Goal: Task Accomplishment & Management: Manage account settings

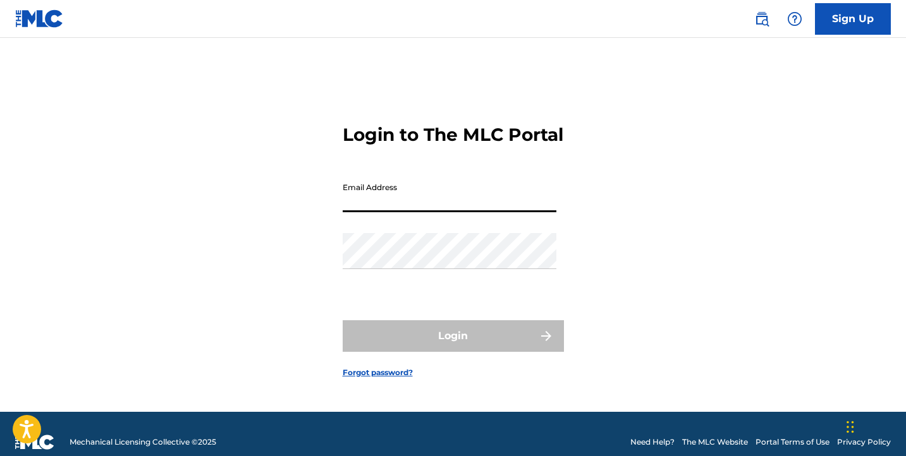
type input "[EMAIL_ADDRESS][DOMAIN_NAME]"
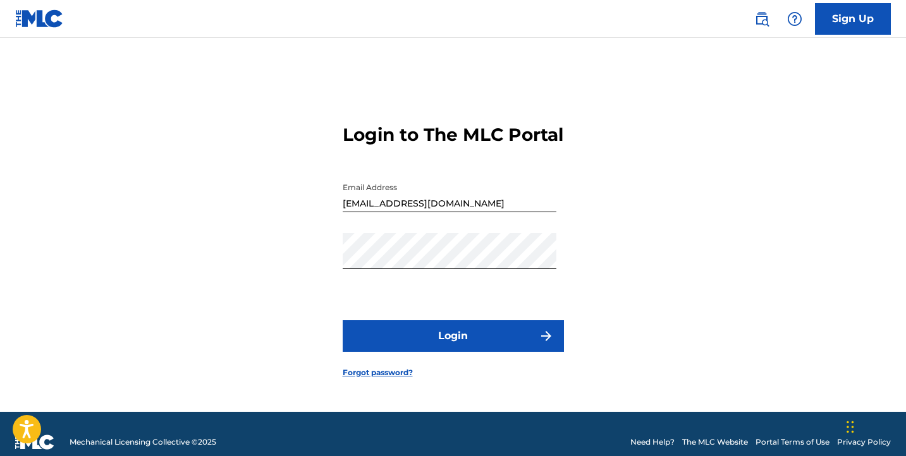
click at [442, 352] on button "Login" at bounding box center [453, 336] width 221 height 32
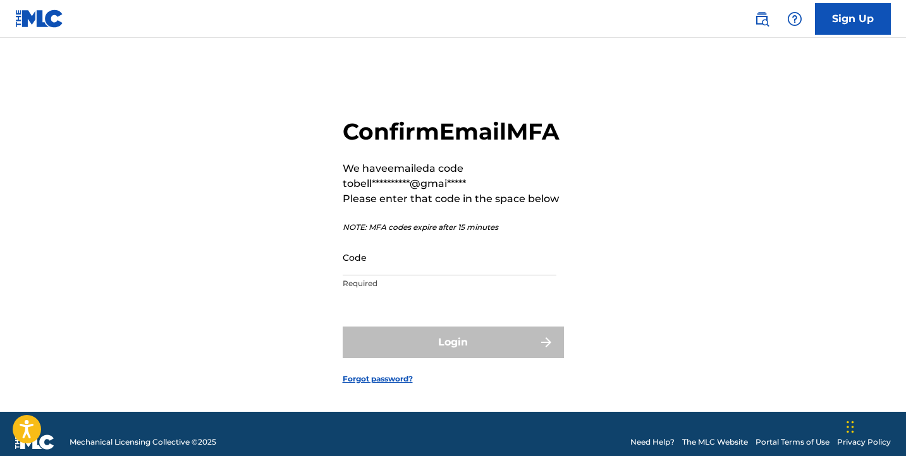
click at [437, 276] on input "Code" at bounding box center [450, 258] width 214 height 36
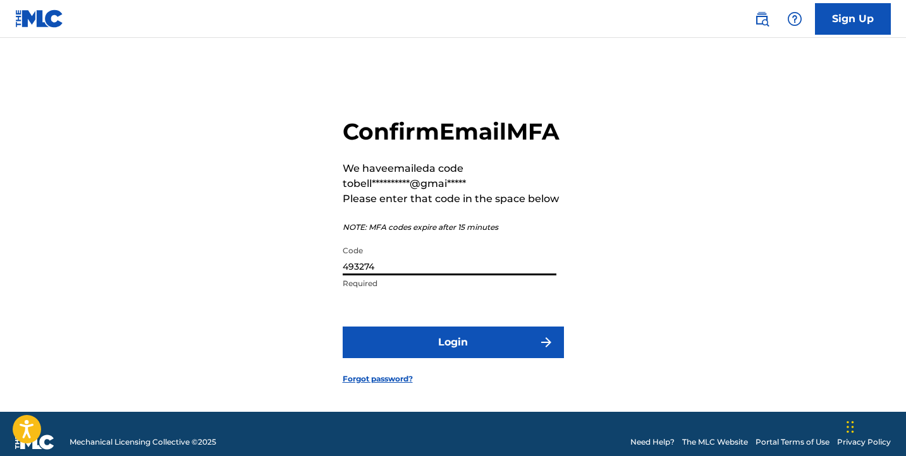
type input "493274"
click at [452, 358] on button "Login" at bounding box center [453, 343] width 221 height 32
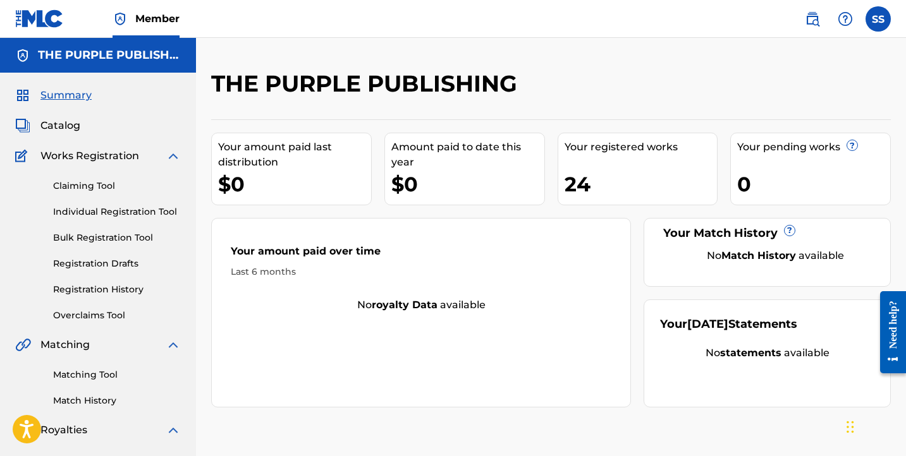
click at [132, 205] on link "Individual Registration Tool" at bounding box center [117, 211] width 128 height 13
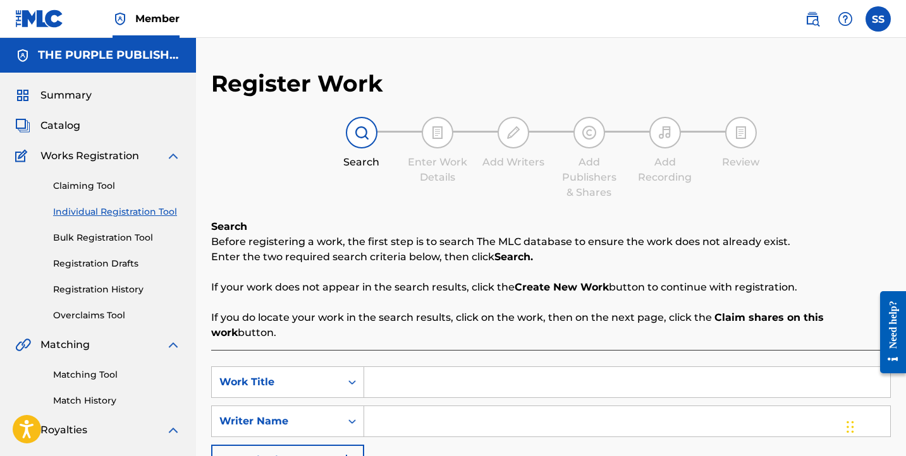
click at [386, 376] on input "Search Form" at bounding box center [627, 382] width 526 height 30
type input "hello"
click at [320, 414] on div "Writer Name" at bounding box center [276, 421] width 114 height 15
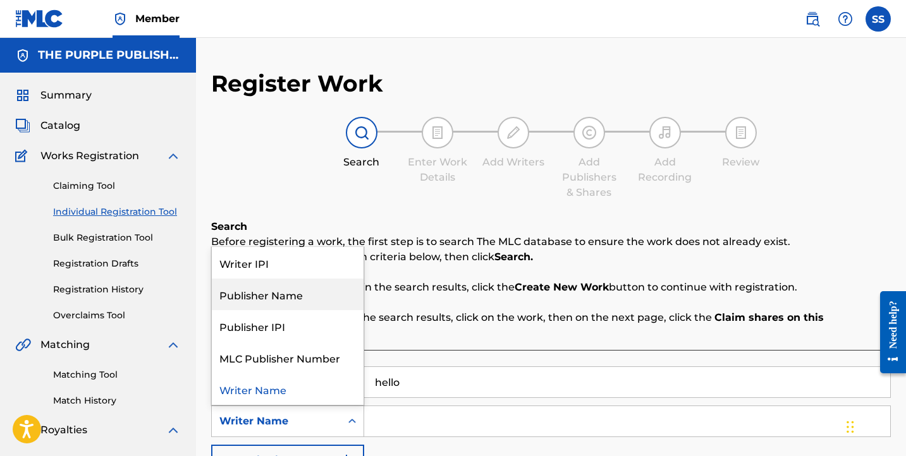
click at [321, 288] on div "Publisher Name" at bounding box center [288, 295] width 152 height 32
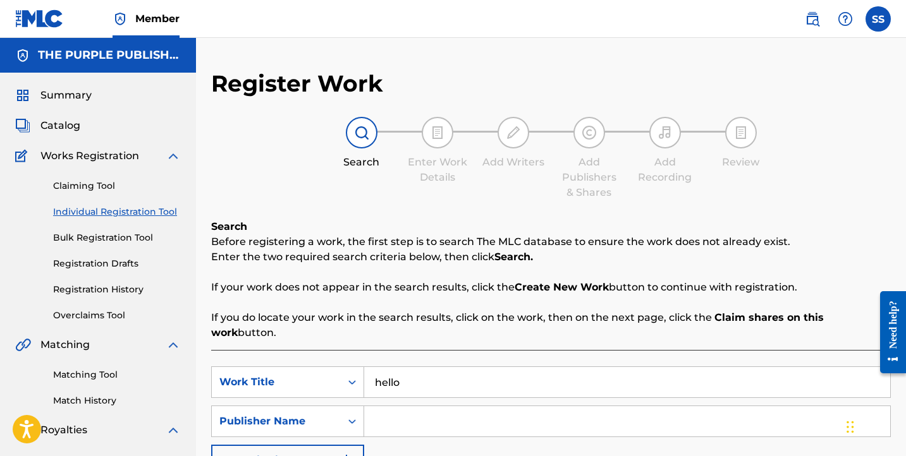
click at [401, 428] on div "SearchWithCriteriade66e528-ff9f-47f0-8299-79f8c8afc5a7 Work Title hello SearchW…" at bounding box center [550, 422] width 679 height 110
click at [396, 415] on input "Search Form" at bounding box center [627, 421] width 526 height 30
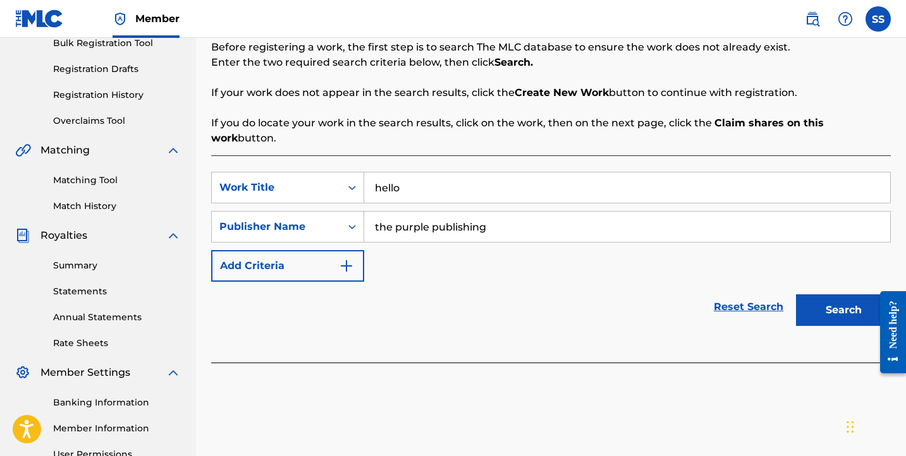
type input "the purple publishing"
click at [840, 296] on button "Search" at bounding box center [843, 311] width 95 height 32
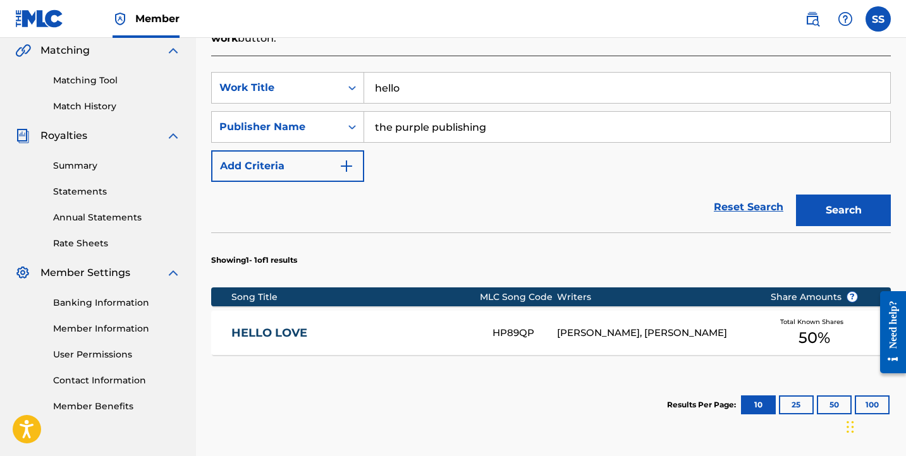
scroll to position [392, 0]
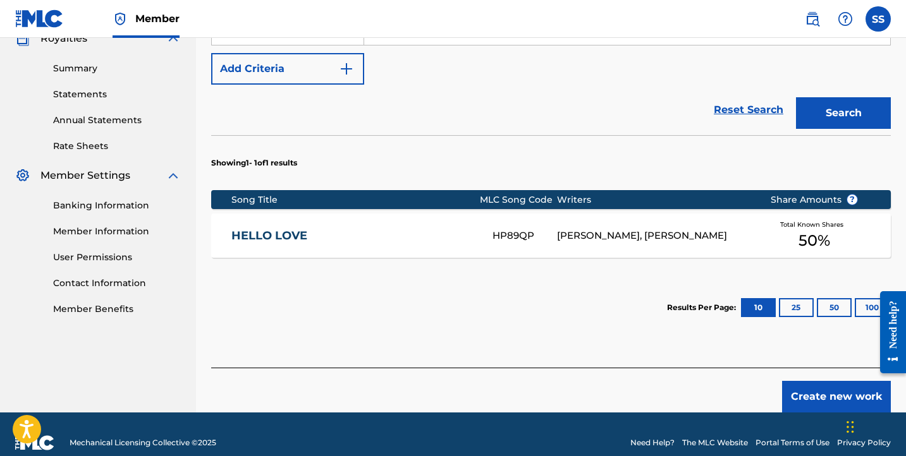
click at [794, 386] on button "Create new work" at bounding box center [836, 397] width 109 height 32
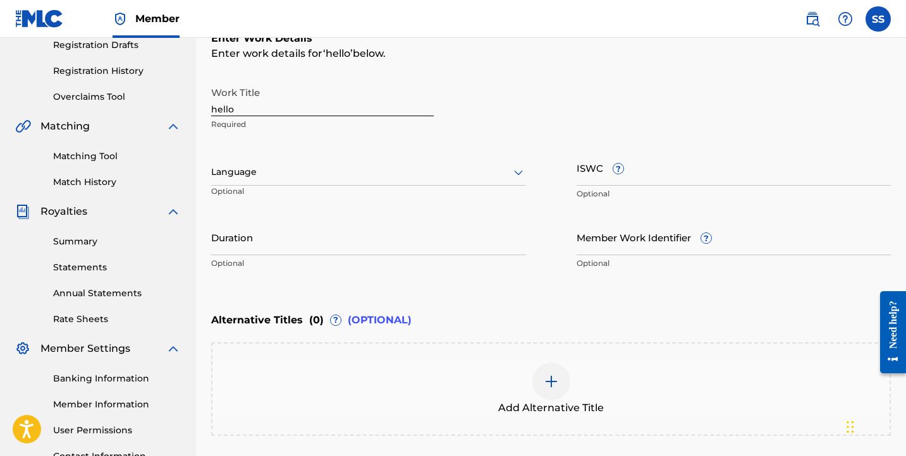
scroll to position [197, 0]
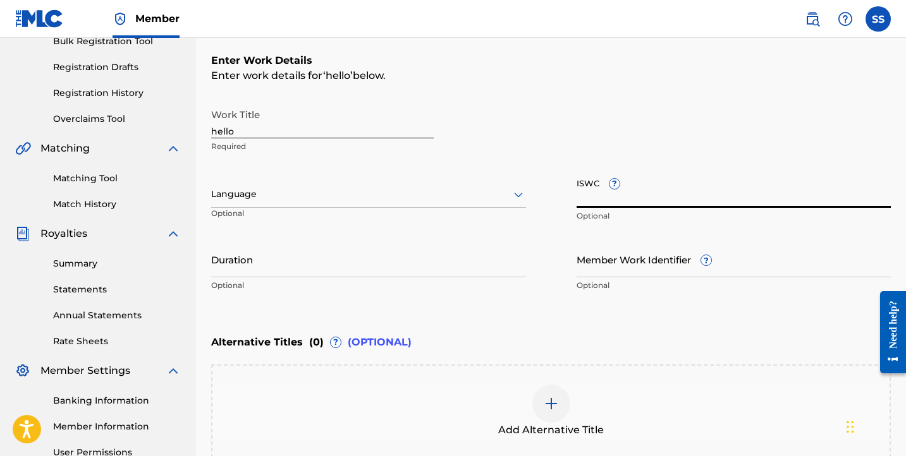
click at [597, 198] on input "ISWC ?" at bounding box center [733, 190] width 315 height 36
click at [655, 200] on input "ISWC ?" at bounding box center [733, 190] width 315 height 36
paste input "T-335.163.478-7"
type input "T-335.163.478-7"
click at [354, 118] on input "hello" at bounding box center [322, 120] width 222 height 36
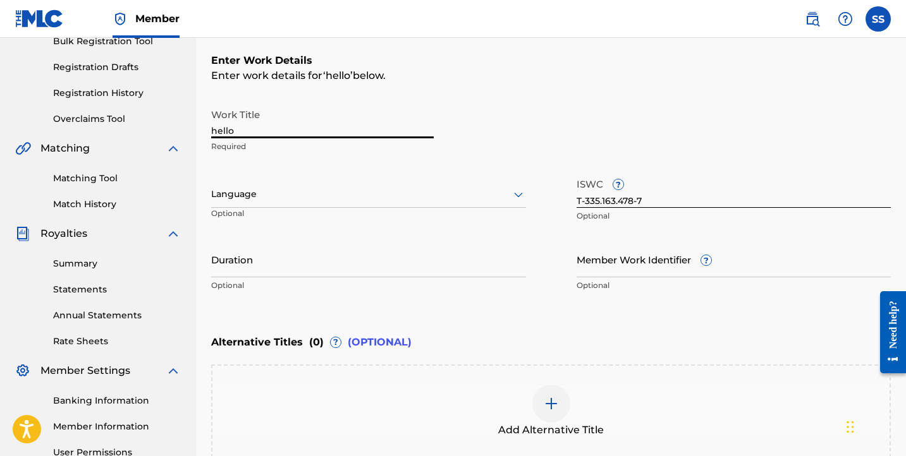
click at [354, 118] on input "hello" at bounding box center [322, 120] width 222 height 36
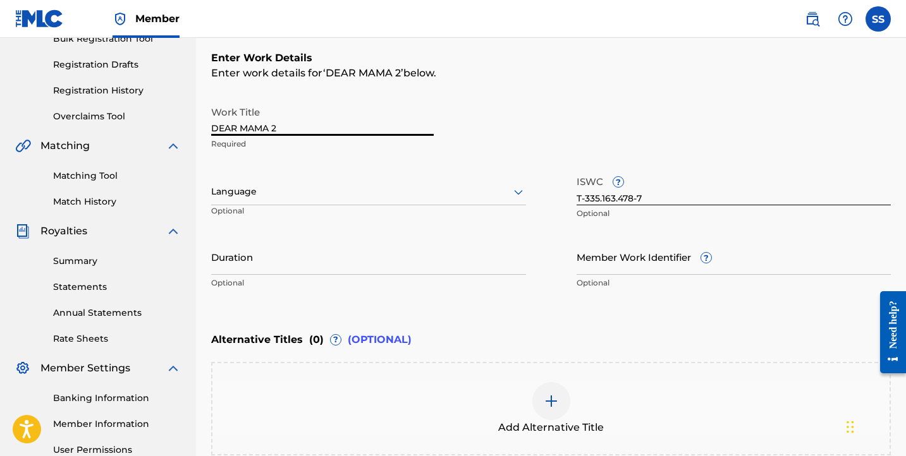
scroll to position [336, 0]
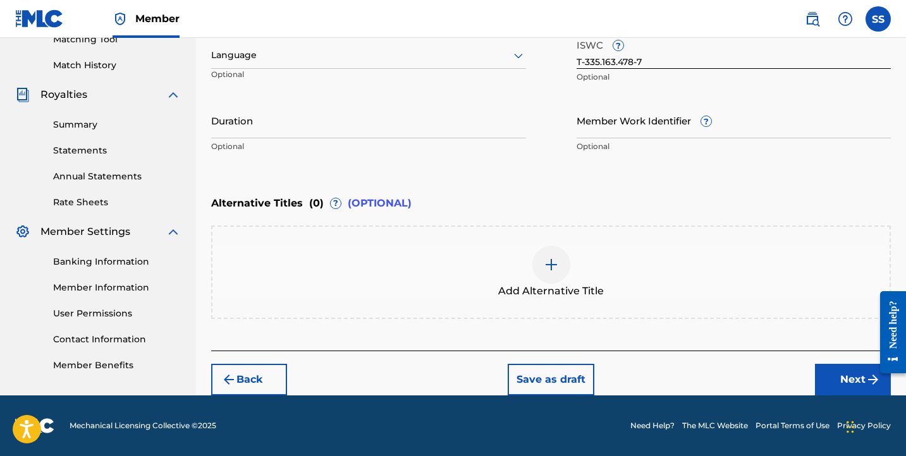
type input "DEAR MAMA 2"
click at [861, 377] on button "Next" at bounding box center [853, 380] width 76 height 32
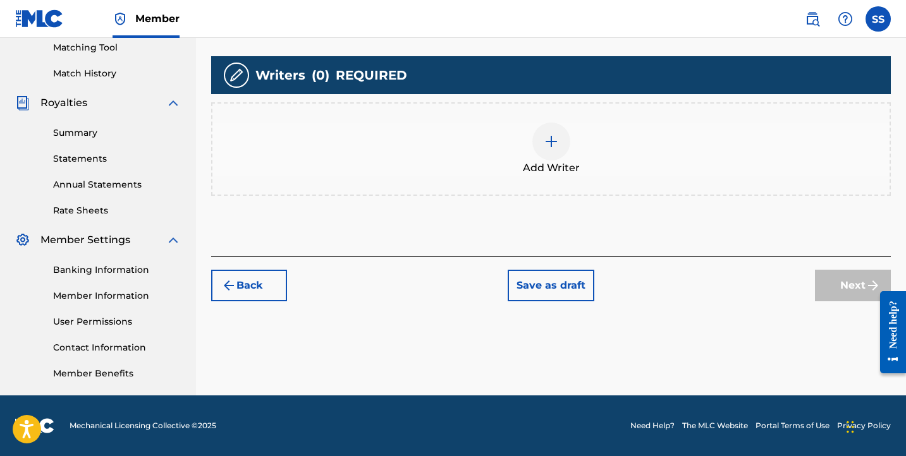
scroll to position [327, 0]
click at [558, 144] on img at bounding box center [550, 141] width 15 height 15
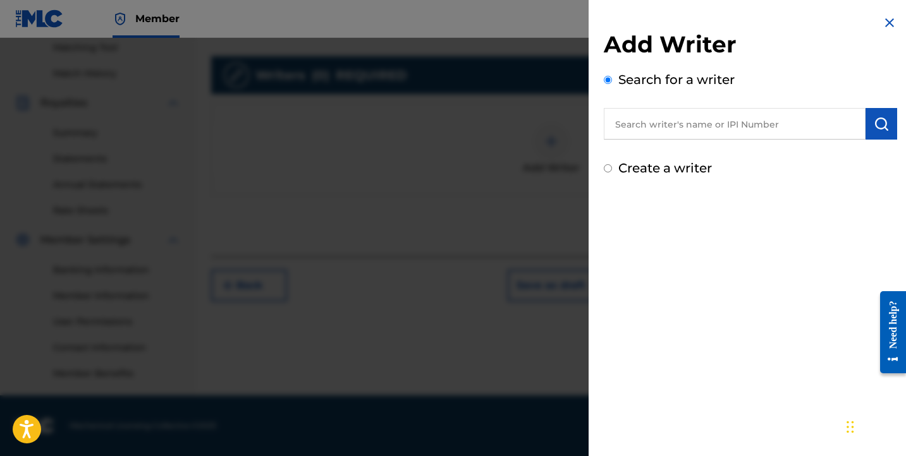
click at [677, 137] on input "text" at bounding box center [735, 124] width 262 height 32
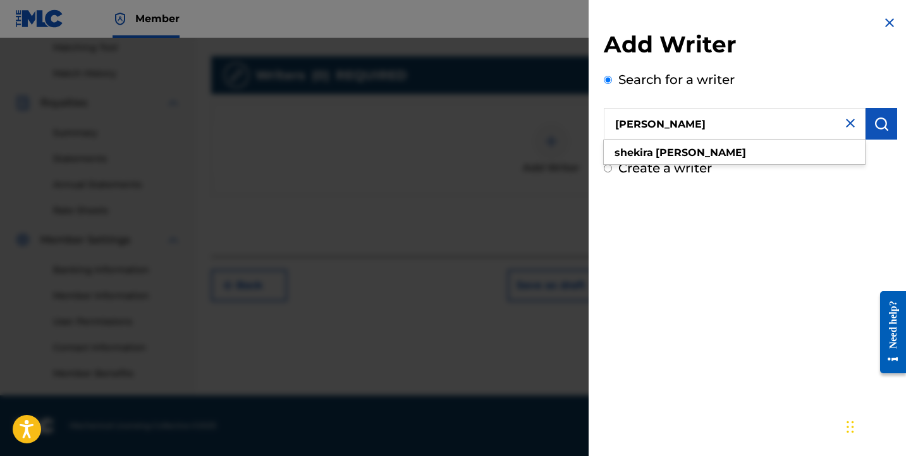
type input "[PERSON_NAME]"
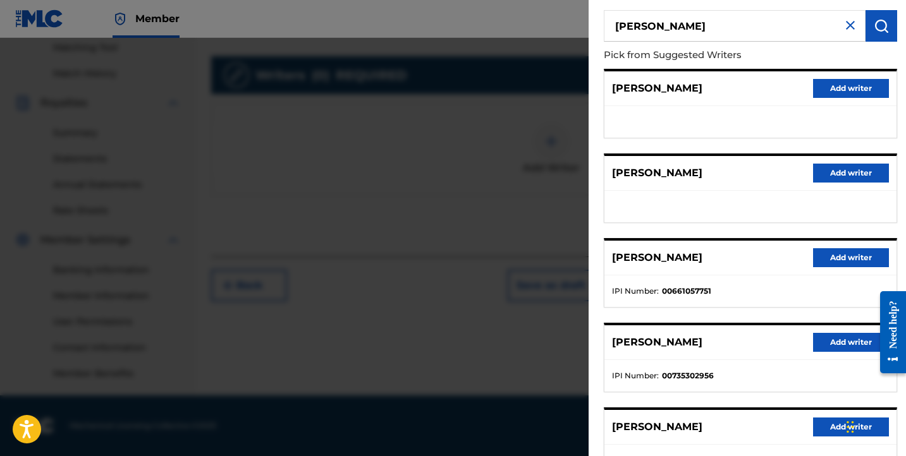
scroll to position [198, 0]
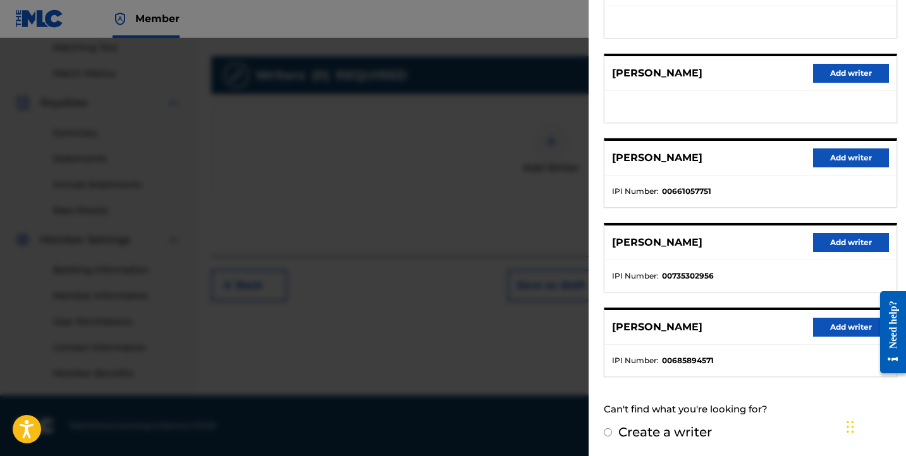
click at [824, 322] on button "Add writer" at bounding box center [851, 327] width 76 height 19
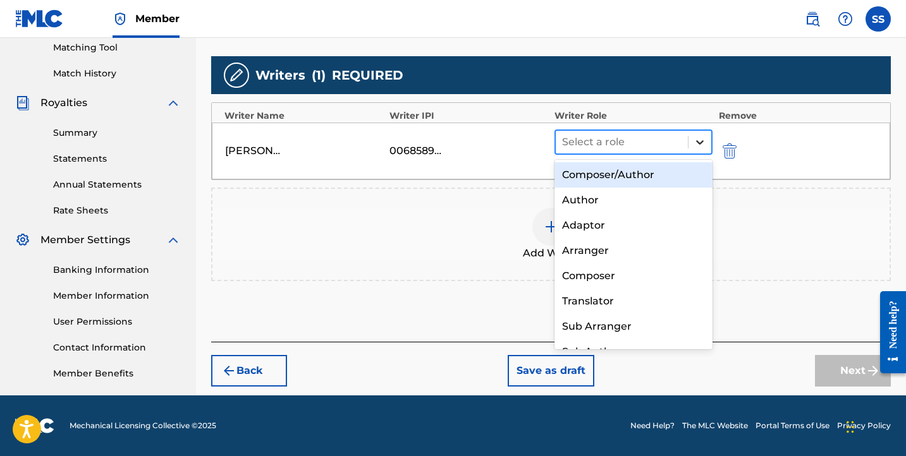
click at [695, 143] on icon at bounding box center [699, 142] width 13 height 13
click at [684, 173] on div "Composer/Author" at bounding box center [633, 174] width 158 height 25
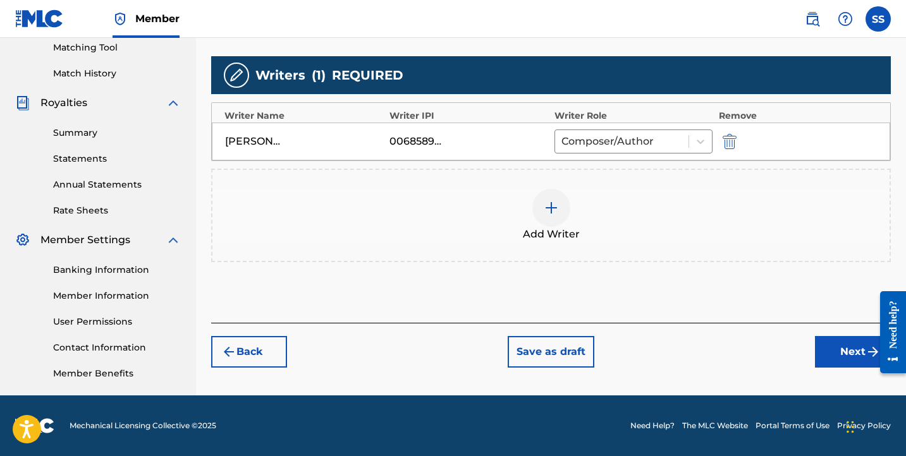
click at [551, 206] on img at bounding box center [550, 207] width 15 height 15
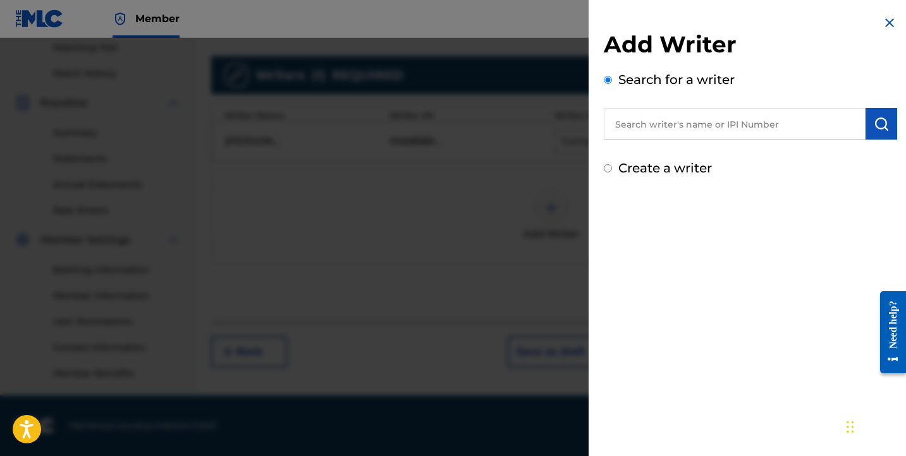
click at [683, 127] on input "text" at bounding box center [735, 124] width 262 height 32
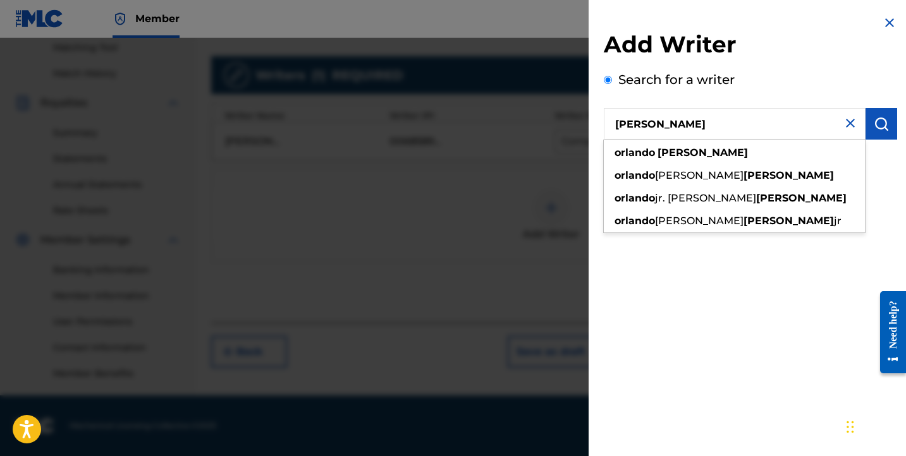
type input "[PERSON_NAME]"
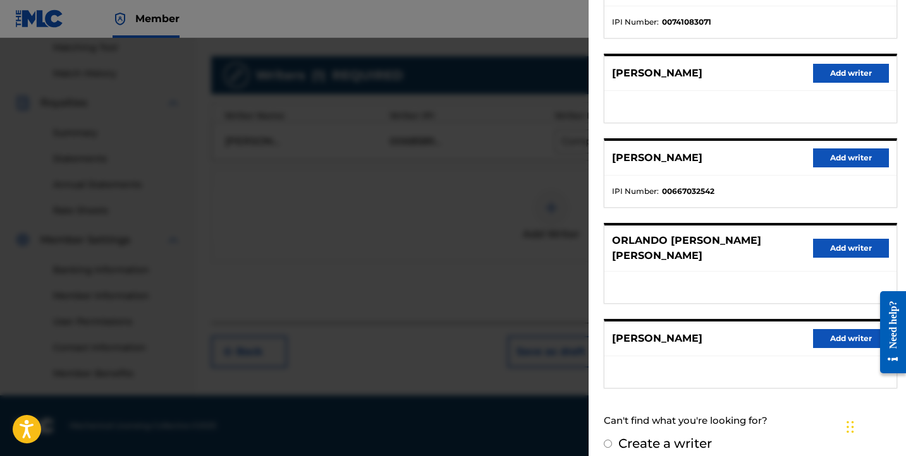
click at [818, 151] on button "Add writer" at bounding box center [851, 158] width 76 height 19
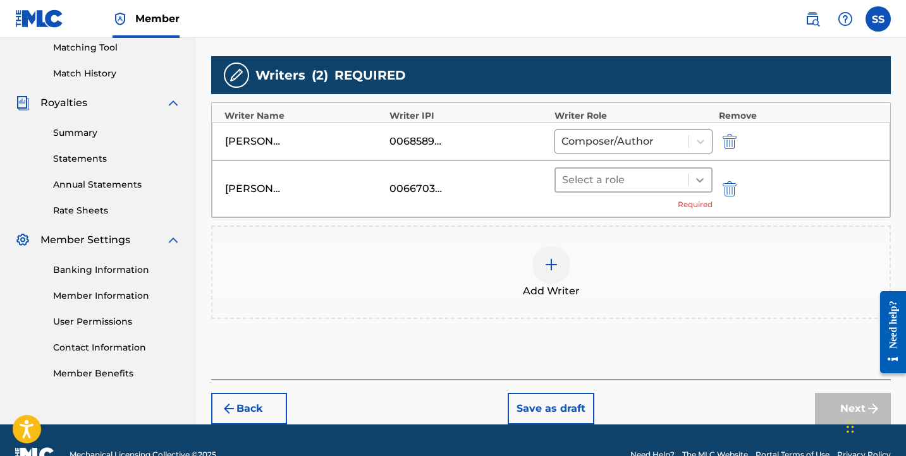
click at [694, 178] on icon at bounding box center [699, 180] width 13 height 13
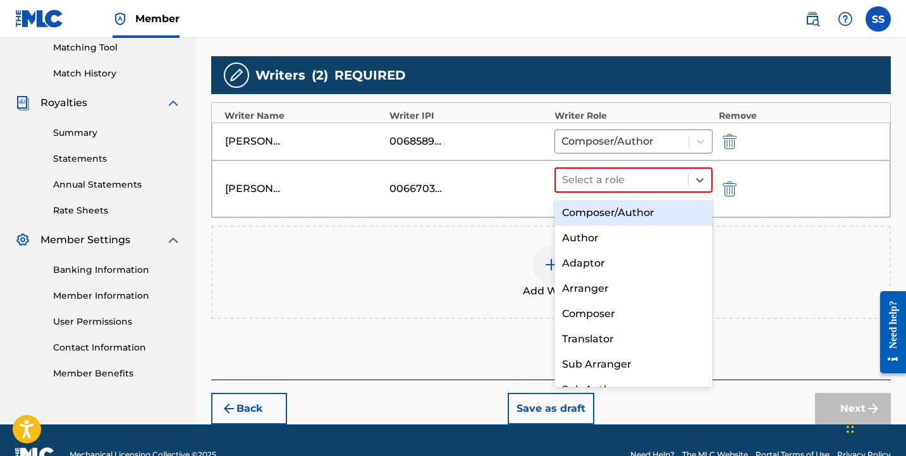
click at [681, 214] on div "Composer/Author" at bounding box center [633, 212] width 158 height 25
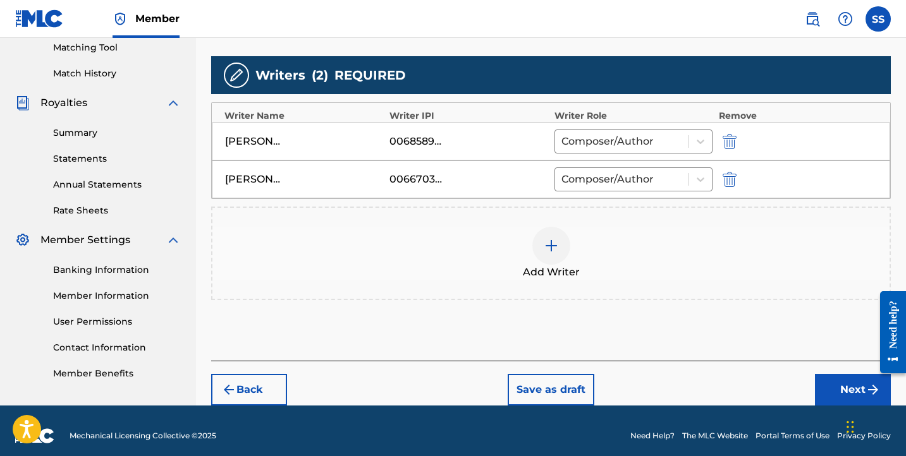
click at [833, 392] on button "Next" at bounding box center [853, 390] width 76 height 32
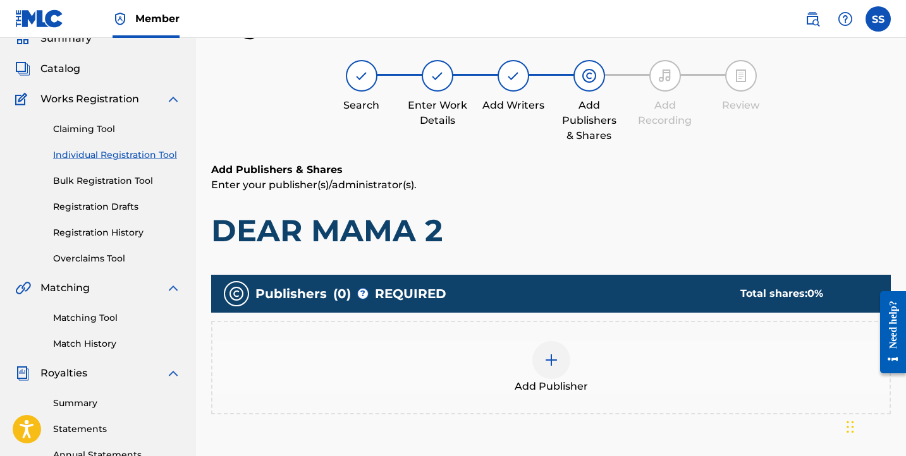
scroll to position [155, 0]
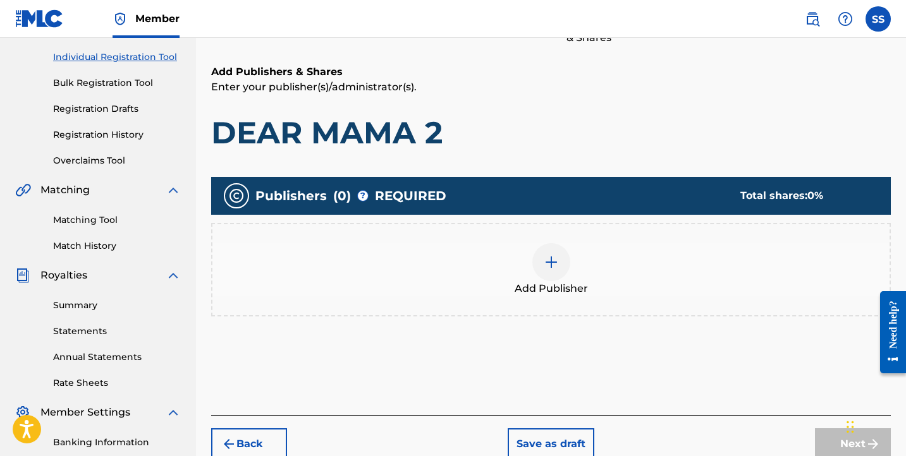
click at [562, 270] on div at bounding box center [551, 262] width 38 height 38
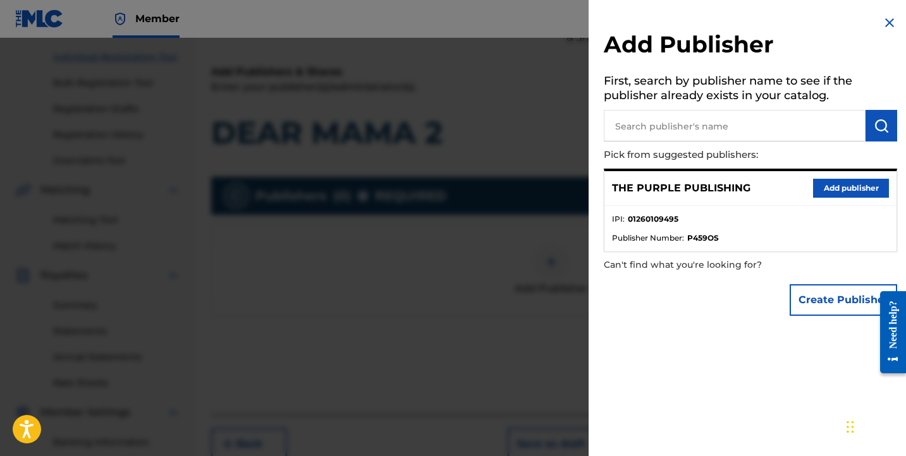
click at [842, 183] on button "Add publisher" at bounding box center [851, 188] width 76 height 19
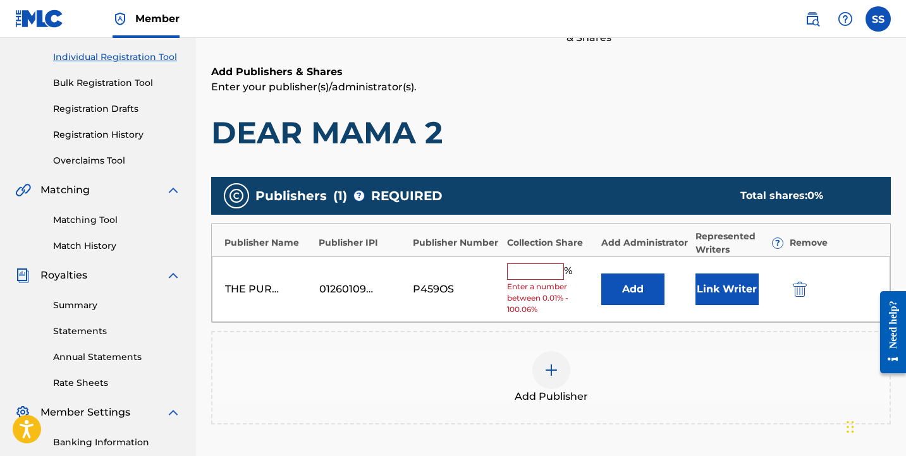
click at [559, 265] on input "text" at bounding box center [535, 272] width 57 height 16
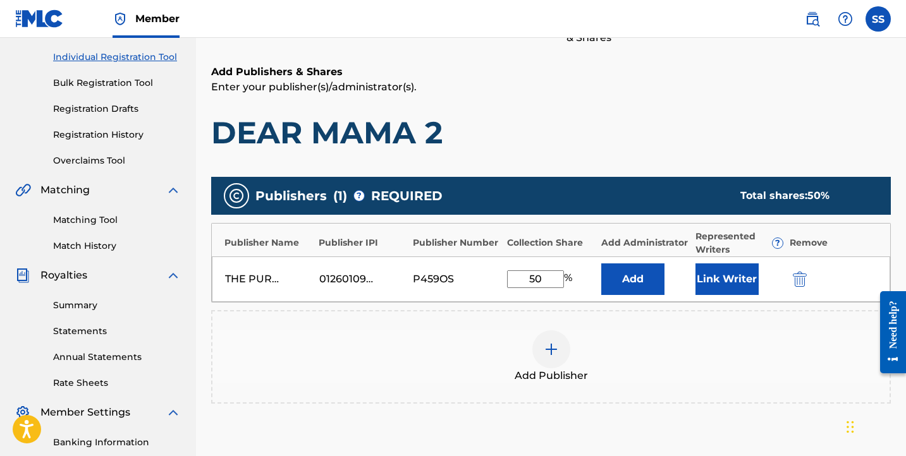
type input "50"
click at [719, 280] on button "Link Writer" at bounding box center [726, 280] width 63 height 32
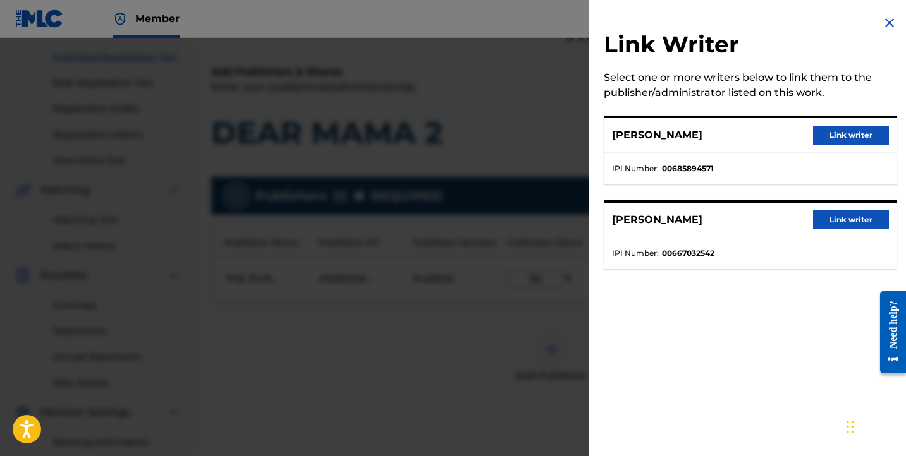
click at [849, 136] on button "Link writer" at bounding box center [851, 135] width 76 height 19
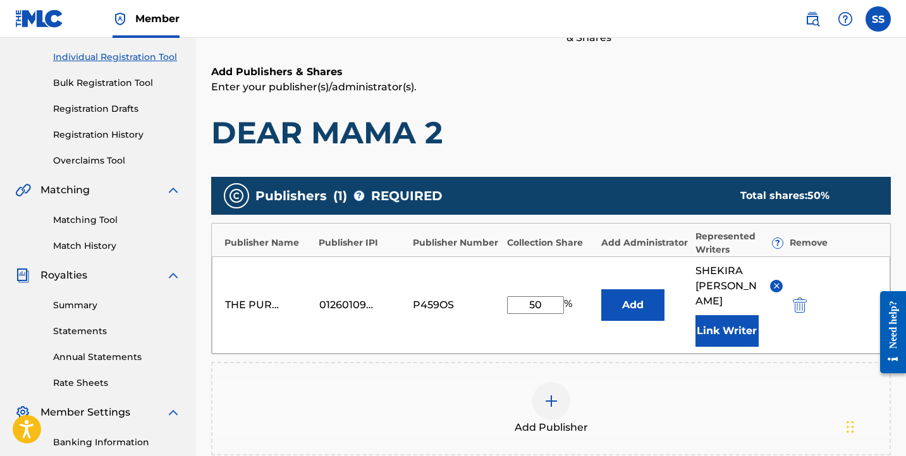
scroll to position [343, 0]
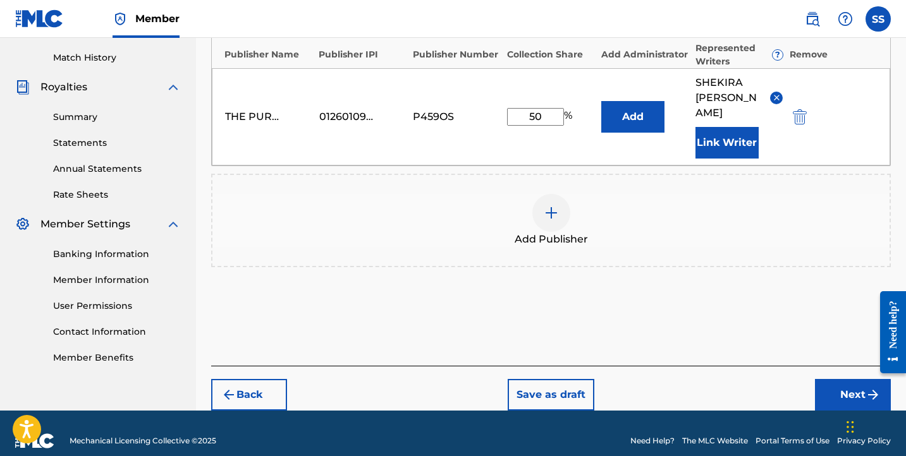
click at [834, 379] on button "Next" at bounding box center [853, 395] width 76 height 32
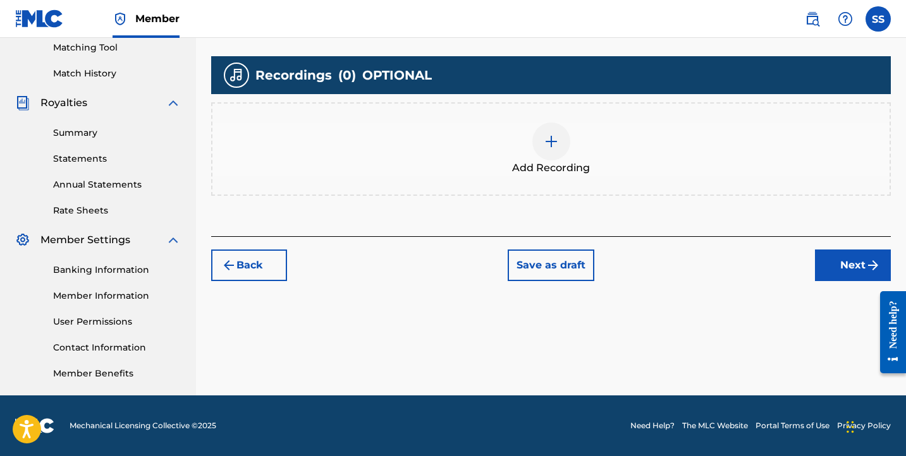
click at [832, 255] on button "Next" at bounding box center [853, 266] width 76 height 32
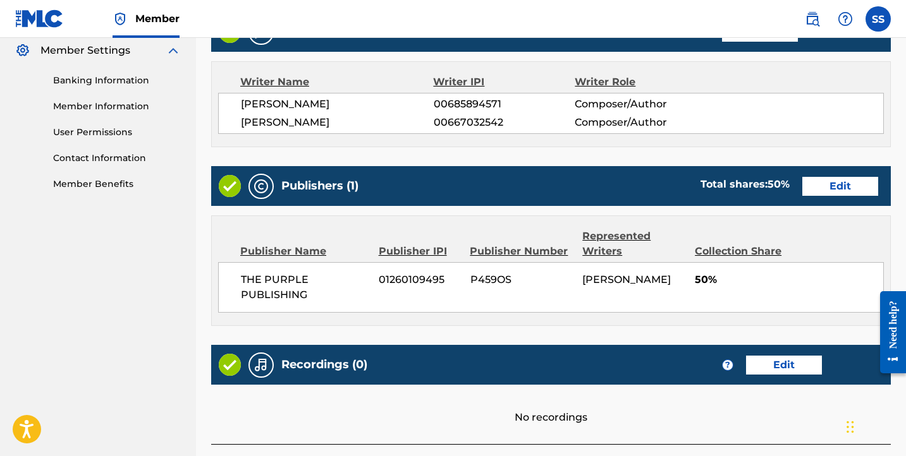
scroll to position [610, 0]
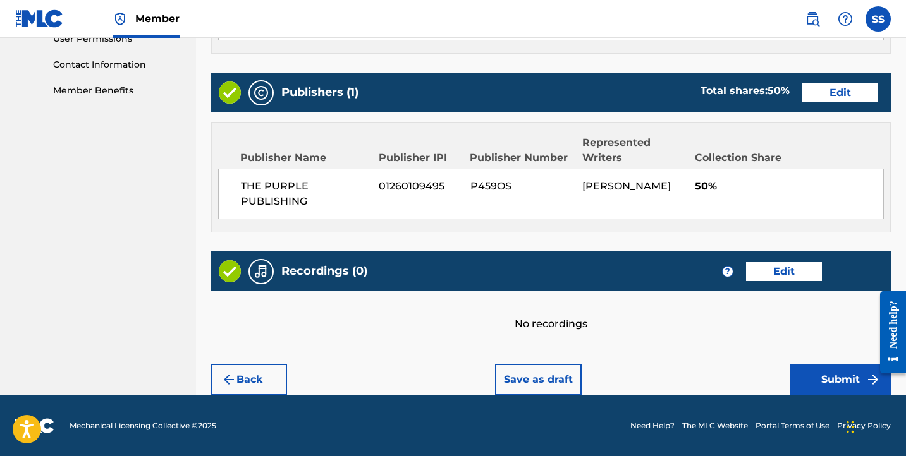
click at [837, 394] on button "Submit" at bounding box center [839, 380] width 101 height 32
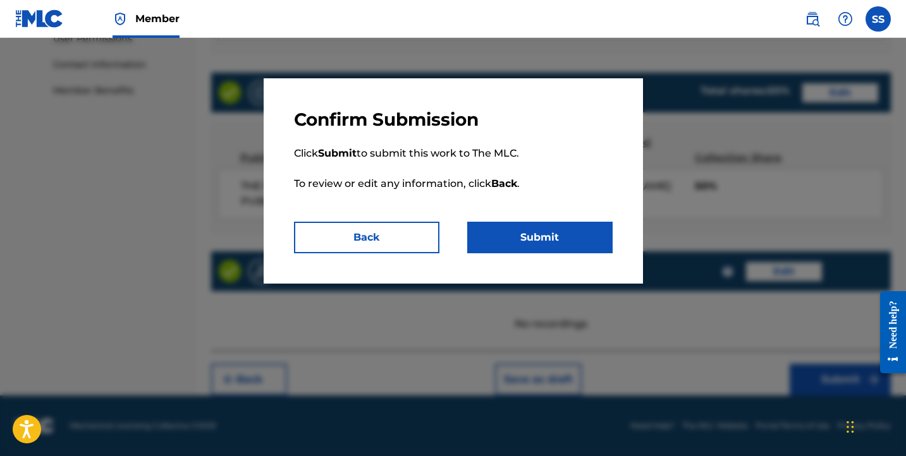
click at [579, 242] on button "Submit" at bounding box center [539, 238] width 145 height 32
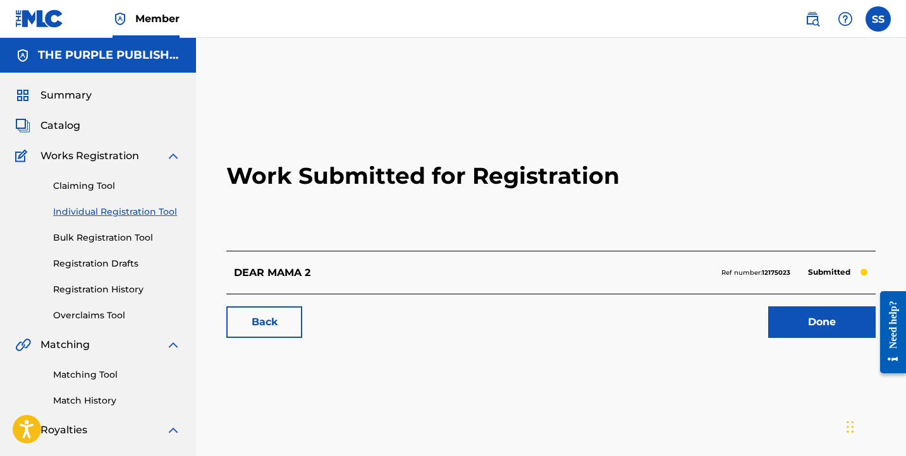
click at [104, 213] on link "Individual Registration Tool" at bounding box center [117, 211] width 128 height 13
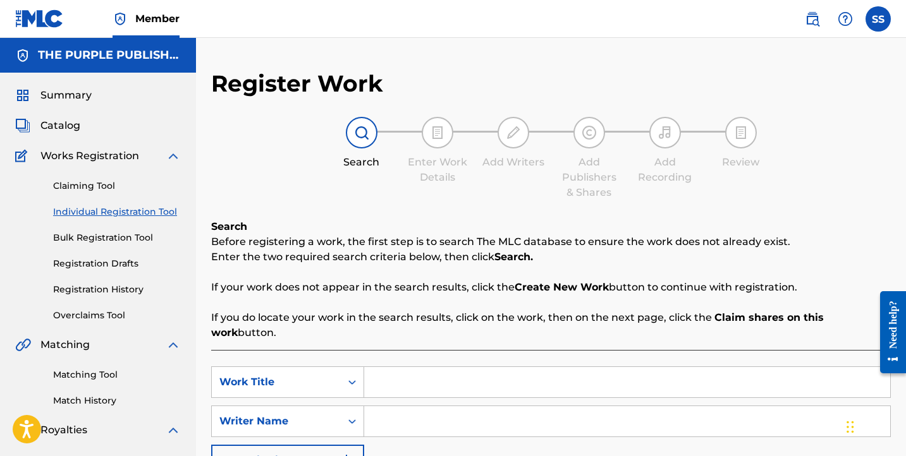
click at [576, 367] on input "Search Form" at bounding box center [627, 382] width 526 height 30
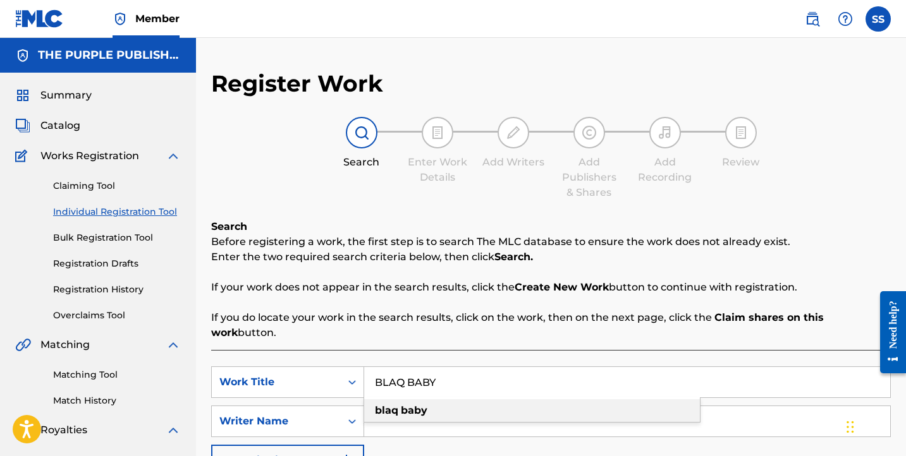
click at [568, 404] on div "blaq baby" at bounding box center [532, 410] width 336 height 23
type input "blaq baby"
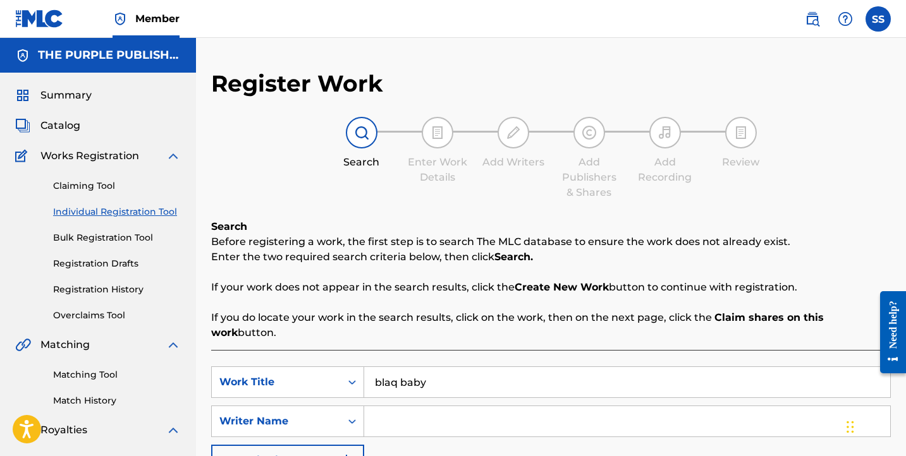
click at [566, 406] on input "Search Form" at bounding box center [627, 421] width 526 height 30
type input "[PERSON_NAME]"
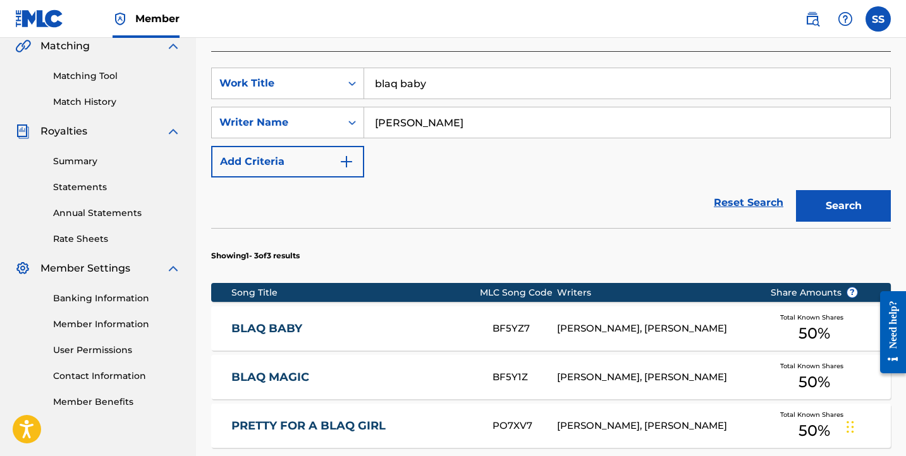
scroll to position [334, 0]
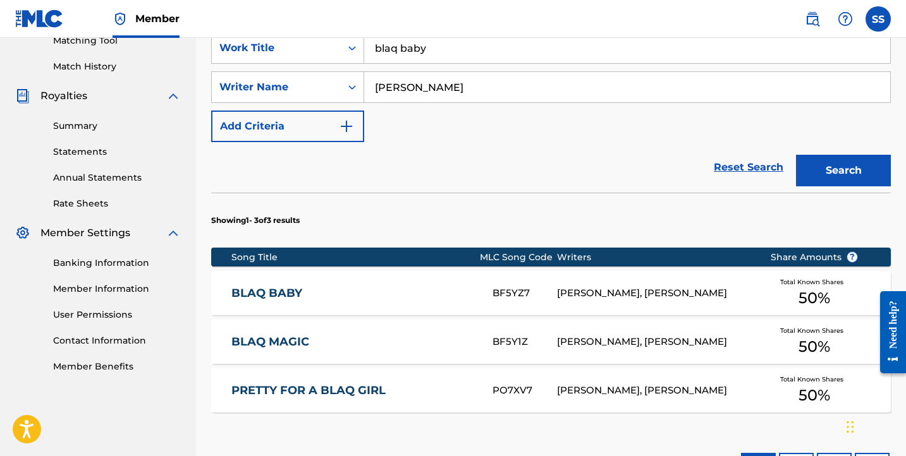
click at [708, 384] on div "[PERSON_NAME], [PERSON_NAME]" at bounding box center [653, 391] width 193 height 15
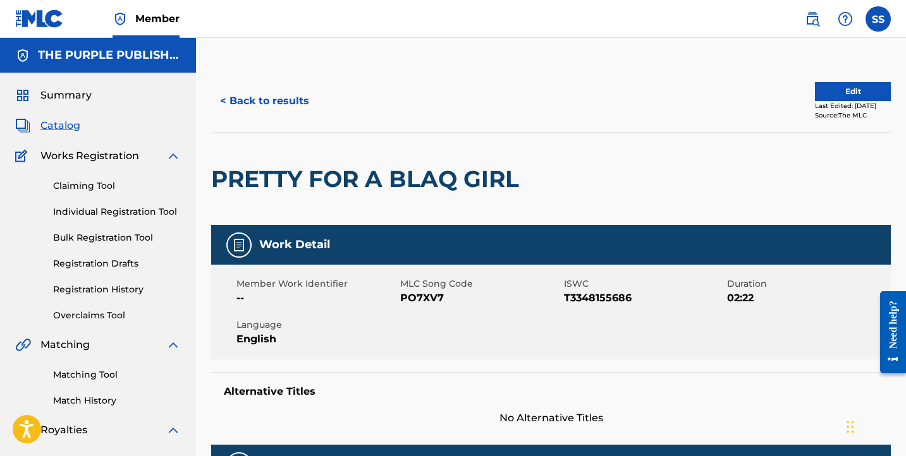
click at [66, 119] on span "Catalog" at bounding box center [60, 125] width 40 height 15
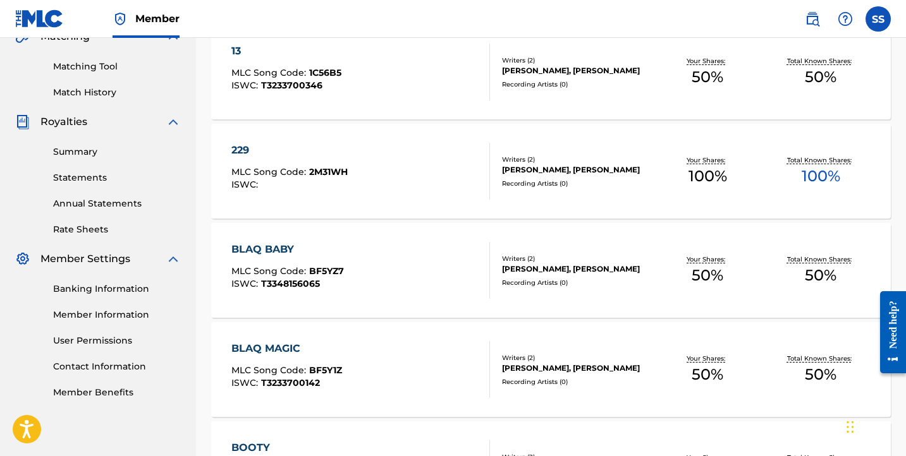
scroll to position [284, 0]
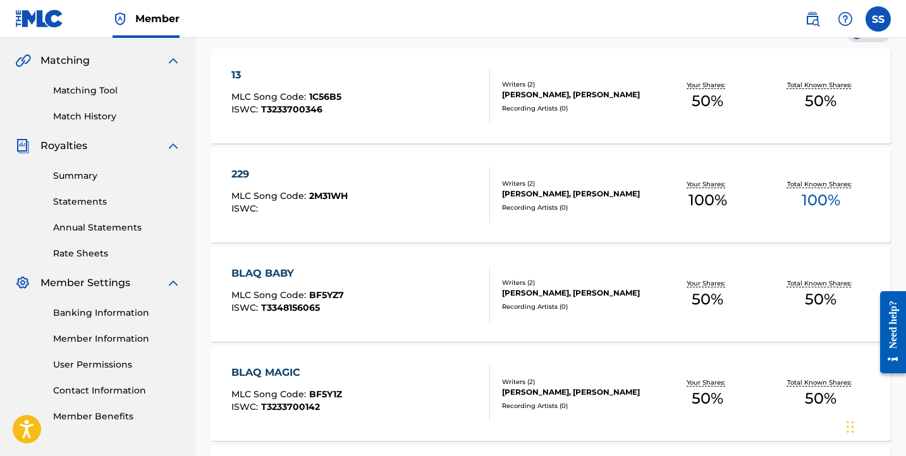
click at [771, 232] on div "229 MLC Song Code : 2M31WH ISWC : Writers ( 2 ) [PERSON_NAME], [PERSON_NAME] Re…" at bounding box center [550, 195] width 679 height 95
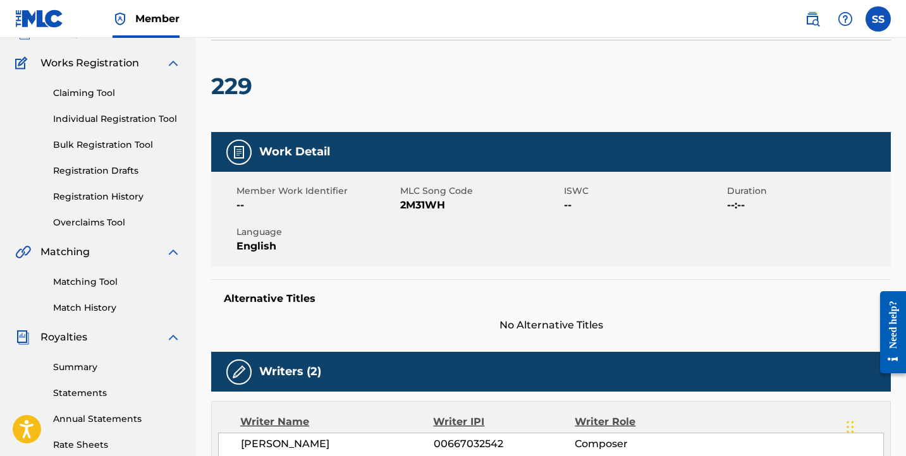
scroll to position [178, 0]
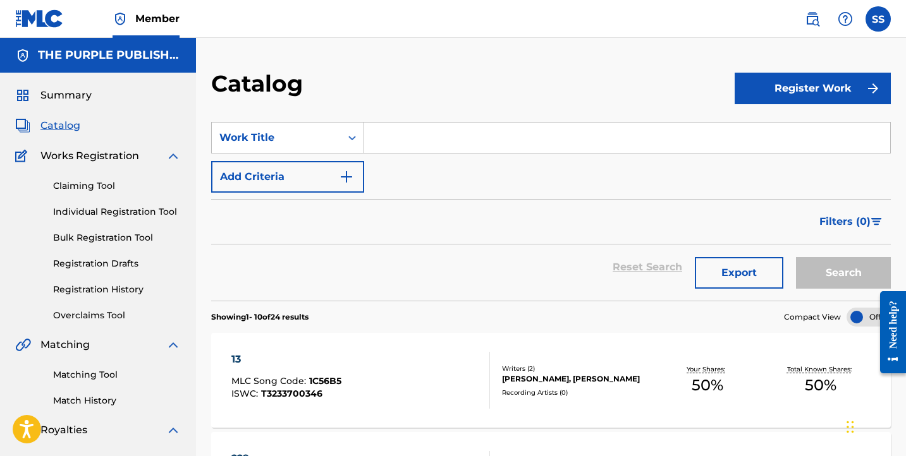
click at [429, 140] on input "Search Form" at bounding box center [627, 138] width 526 height 30
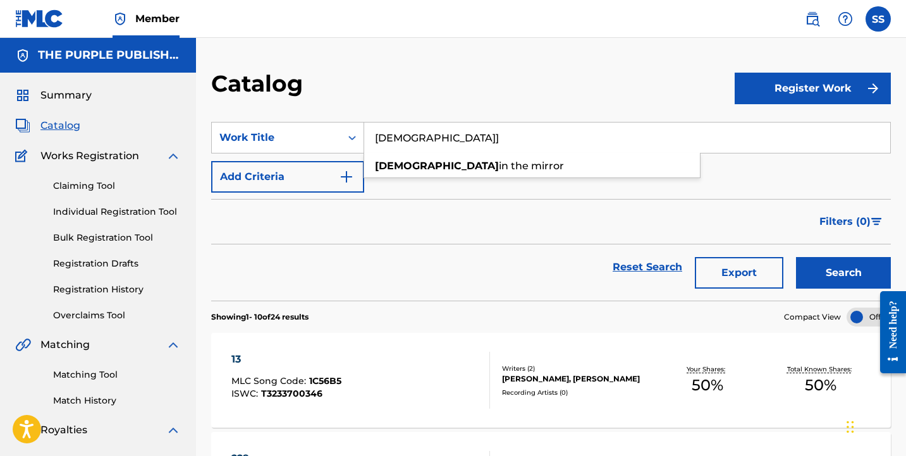
click at [843, 273] on button "Search" at bounding box center [843, 273] width 95 height 32
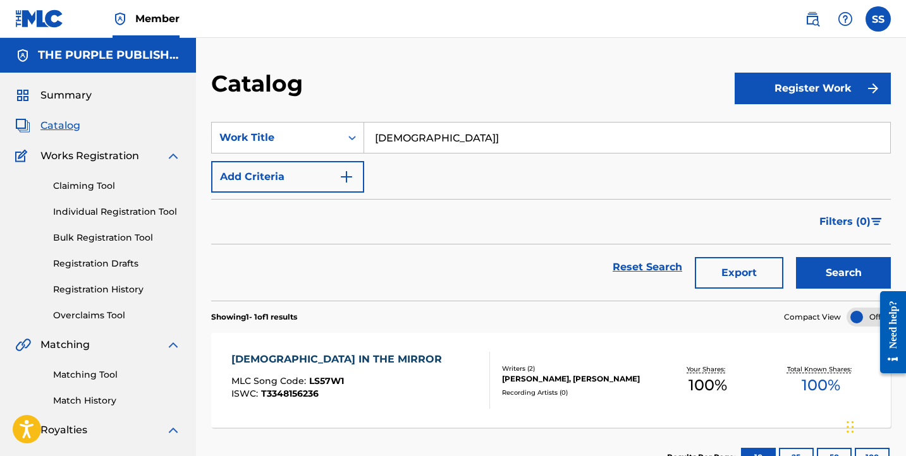
click at [430, 140] on input "[DEMOGRAPHIC_DATA]]" at bounding box center [627, 138] width 526 height 30
drag, startPoint x: 430, startPoint y: 140, endPoint x: 329, endPoint y: 126, distance: 101.4
click at [329, 126] on div "SearchWithCriteria6fdfa295-ab51-4fa2-8a7f-c4121968afe7 Work Title [DEMOGRAPHIC_…" at bounding box center [550, 138] width 679 height 32
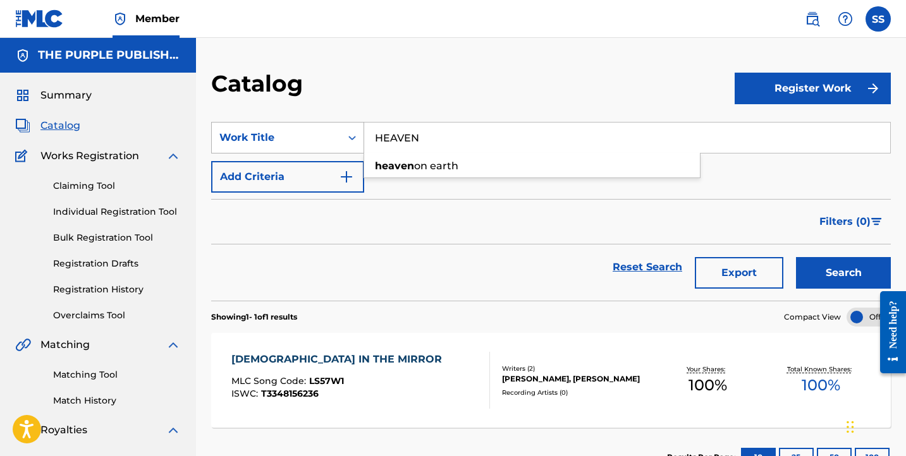
click at [843, 273] on button "Search" at bounding box center [843, 273] width 95 height 32
click at [403, 131] on input "HEAVEN" at bounding box center [627, 138] width 526 height 30
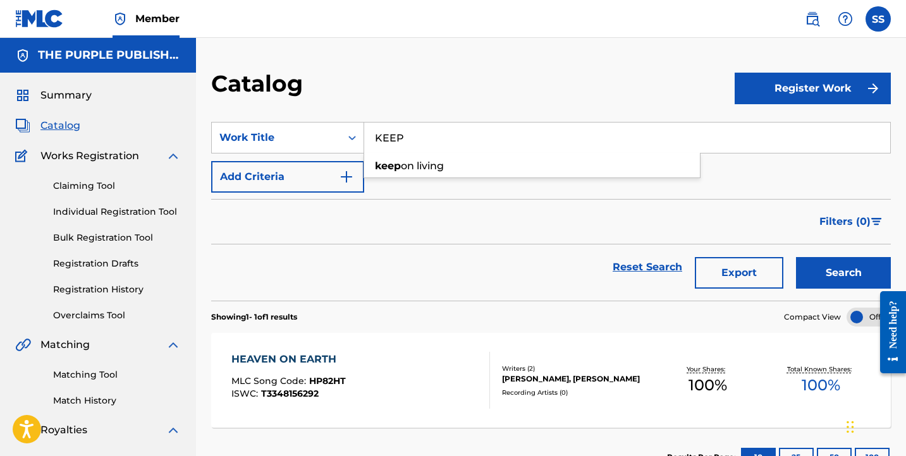
click at [843, 273] on button "Search" at bounding box center [843, 273] width 95 height 32
drag, startPoint x: 415, startPoint y: 140, endPoint x: 337, endPoint y: 136, distance: 77.2
click at [337, 136] on div "SearchWithCriteria6fdfa295-ab51-4fa2-8a7f-c4121968afe7 Work Title KEEP" at bounding box center [550, 138] width 679 height 32
click at [843, 273] on button "Search" at bounding box center [843, 273] width 95 height 32
type input "A LITTLE STAR"
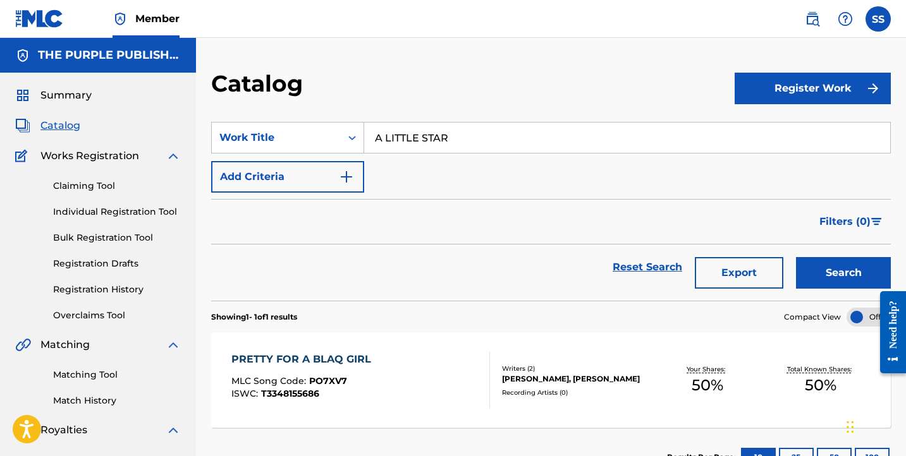
click at [843, 273] on button "Search" at bounding box center [843, 273] width 95 height 32
click at [138, 241] on link "Bulk Registration Tool" at bounding box center [117, 237] width 128 height 13
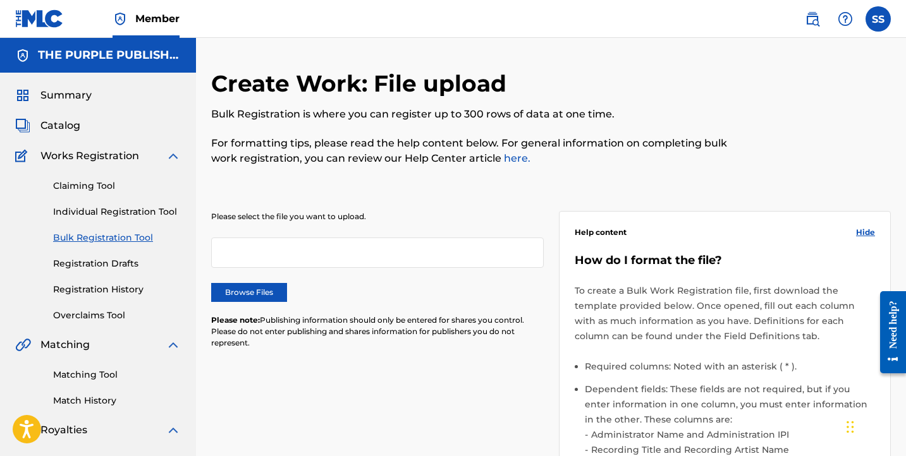
click at [134, 212] on link "Individual Registration Tool" at bounding box center [117, 211] width 128 height 13
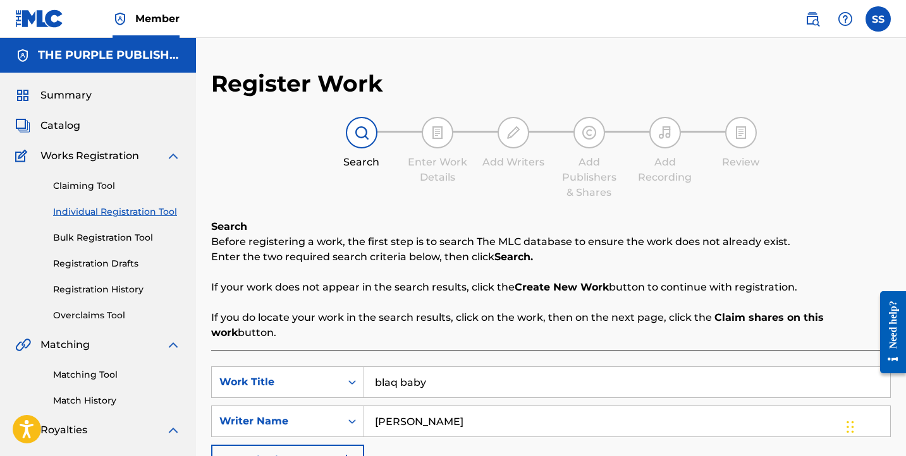
click at [447, 370] on input "blaq baby" at bounding box center [627, 382] width 526 height 30
click at [445, 369] on input "blaq baby" at bounding box center [627, 382] width 526 height 30
drag, startPoint x: 445, startPoint y: 369, endPoint x: 345, endPoint y: 358, distance: 100.4
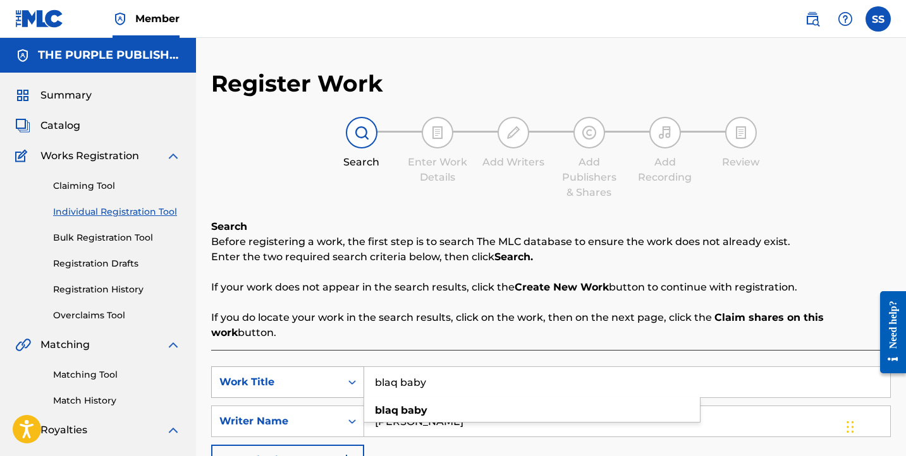
click at [345, 367] on div "SearchWithCriteriade66e528-ff9f-47f0-8299-79f8c8afc5a7 Work Title blaq baby bla…" at bounding box center [550, 383] width 679 height 32
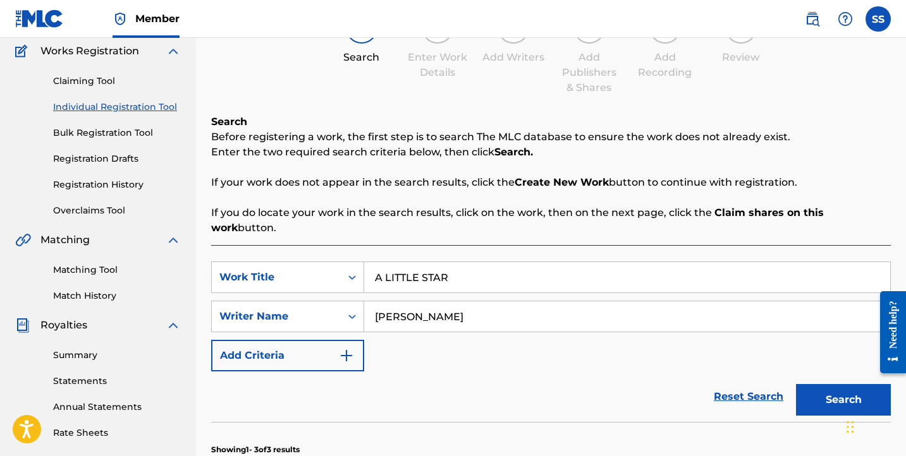
scroll to position [220, 0]
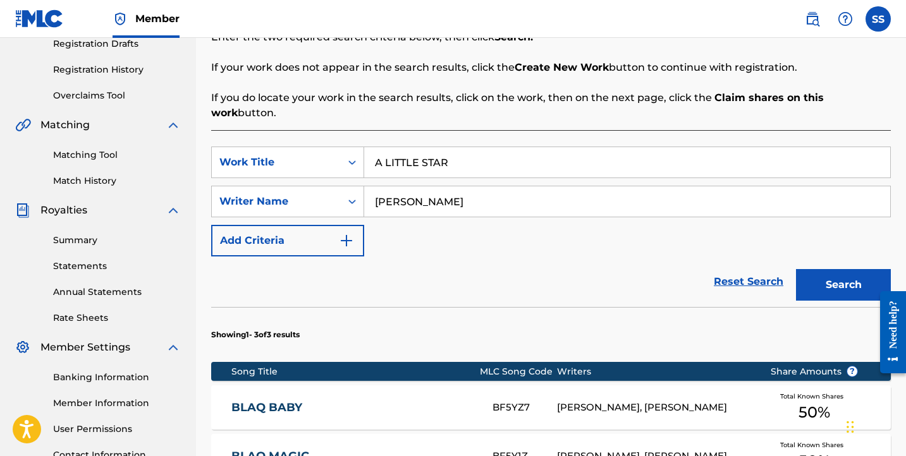
type input "A LITTLE STAR"
click at [830, 269] on button "Search" at bounding box center [843, 285] width 95 height 32
click at [598, 386] on div "PRETTY FOR A BLAQ GIRL PO7XV7 [PERSON_NAME], [PERSON_NAME] Total Known Shares 5…" at bounding box center [550, 408] width 679 height 44
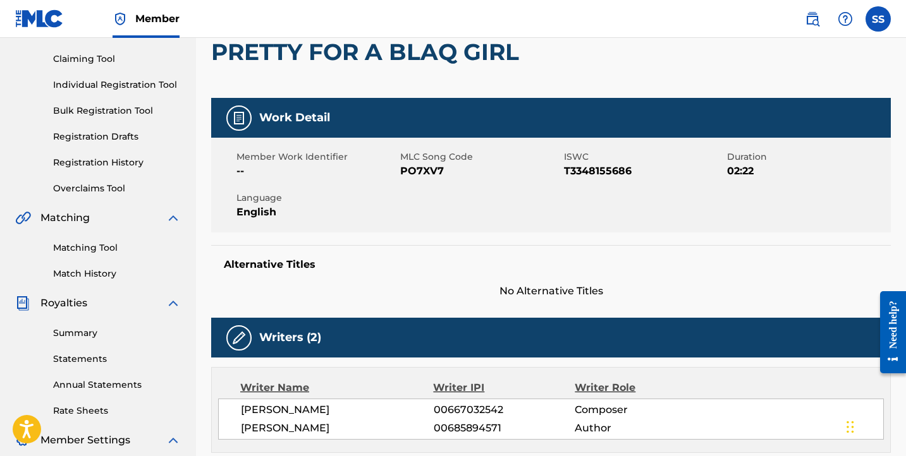
scroll to position [84, 0]
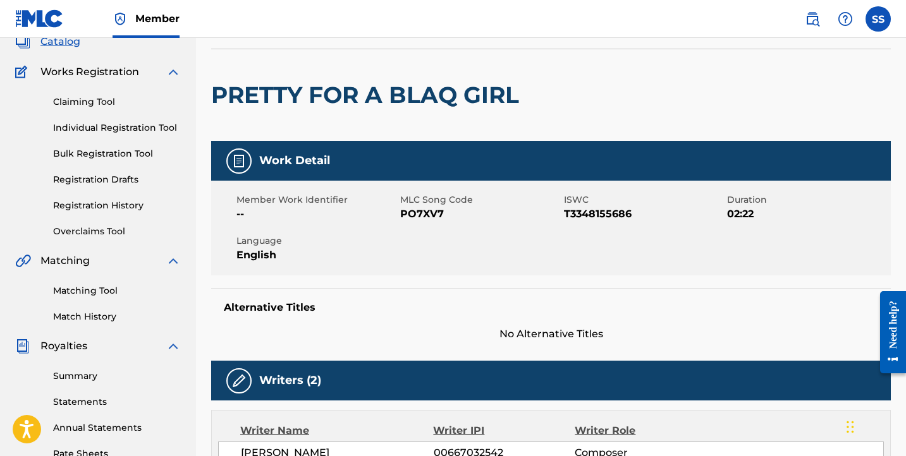
click at [86, 123] on link "Individual Registration Tool" at bounding box center [117, 127] width 128 height 13
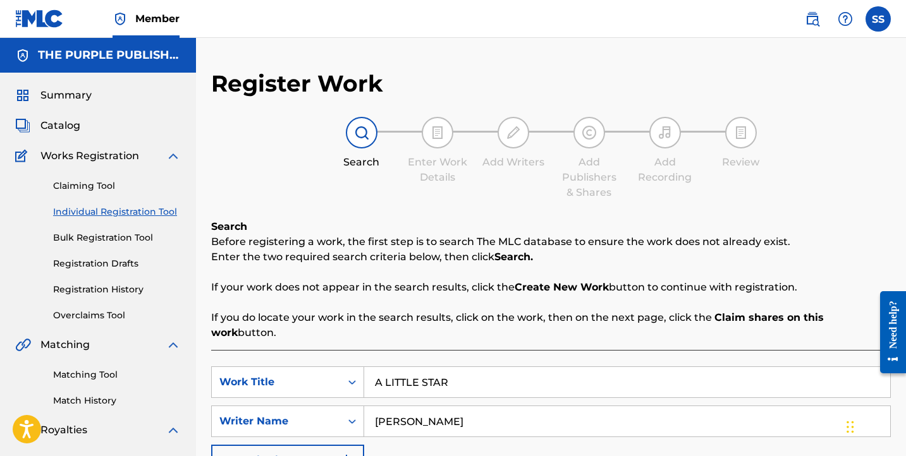
scroll to position [247, 0]
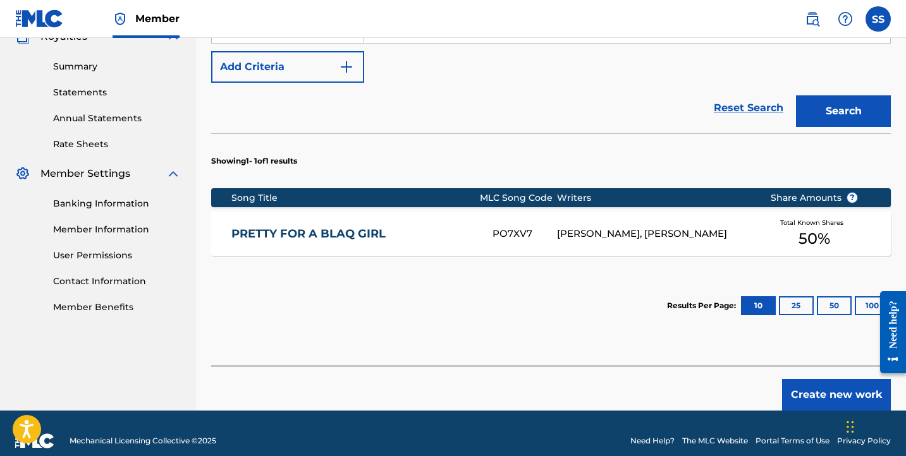
click at [833, 379] on button "Create new work" at bounding box center [836, 395] width 109 height 32
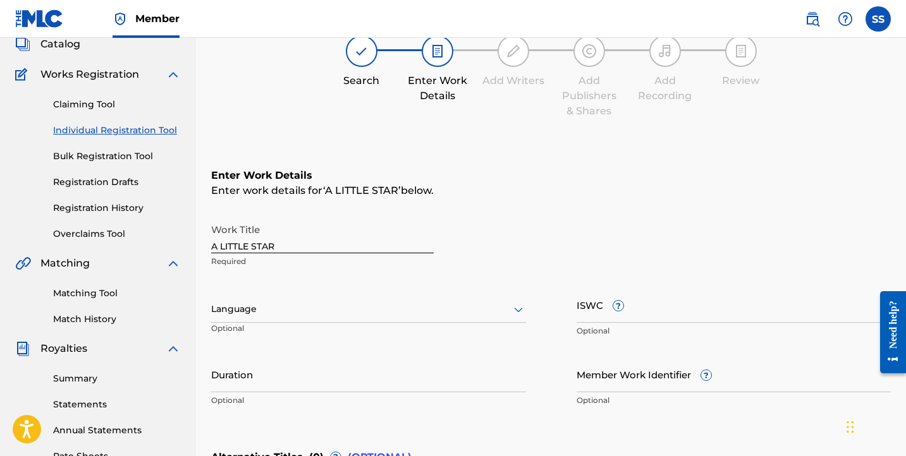
scroll to position [84, 0]
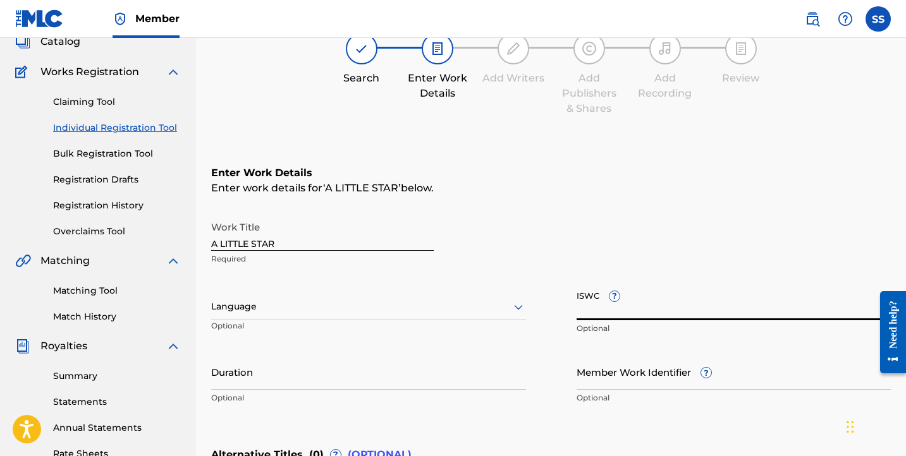
click at [636, 309] on input "ISWC ?" at bounding box center [733, 302] width 315 height 36
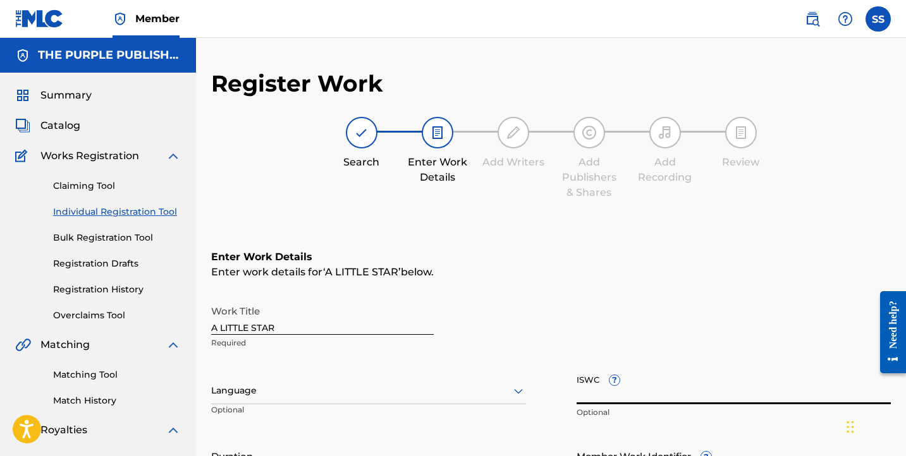
click at [52, 121] on span "Catalog" at bounding box center [60, 125] width 40 height 15
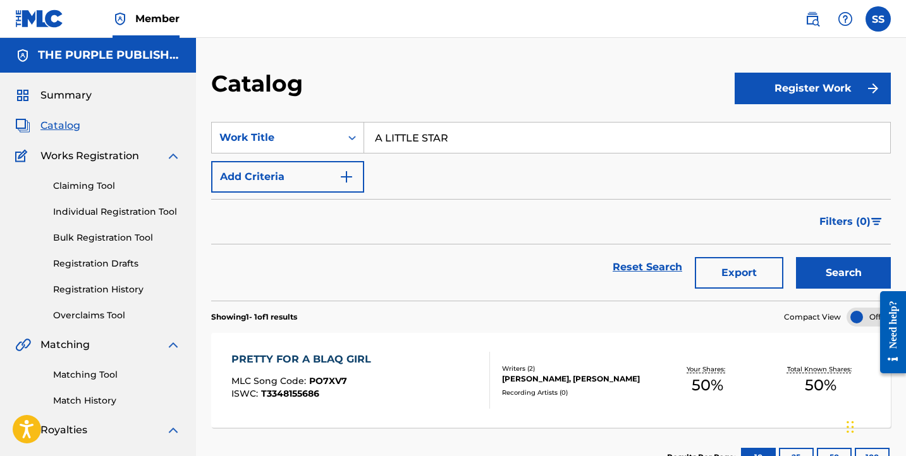
click at [382, 143] on input "A LITTLE STAR" at bounding box center [627, 138] width 526 height 30
click at [843, 273] on button "Search" at bounding box center [843, 273] width 95 height 32
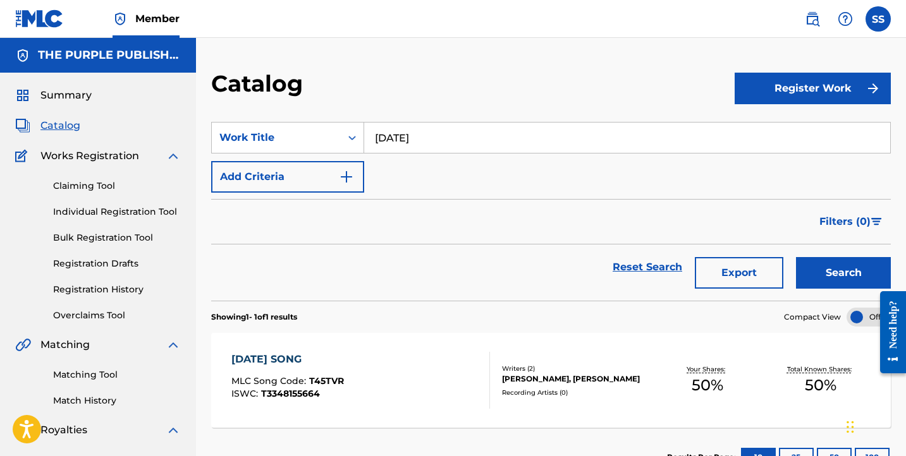
click at [427, 149] on input "[DATE]" at bounding box center [627, 138] width 526 height 30
click at [427, 148] on input "[DATE]" at bounding box center [627, 138] width 526 height 30
click at [843, 273] on button "Search" at bounding box center [843, 273] width 95 height 32
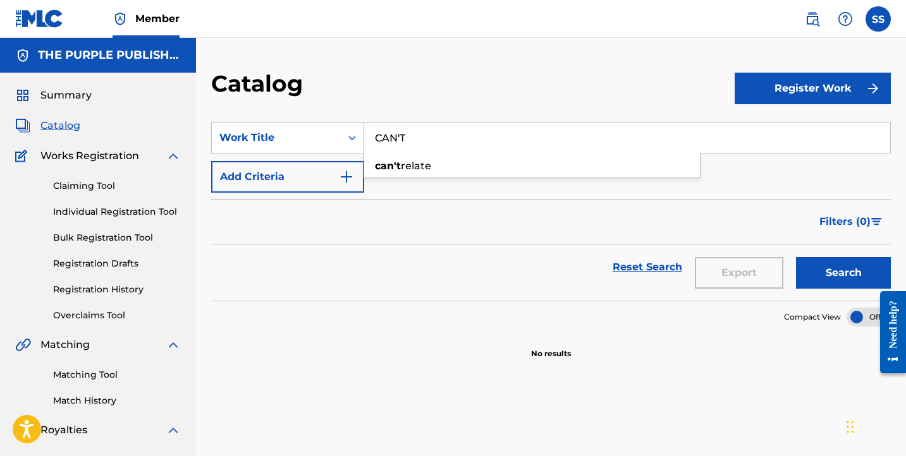
click at [843, 273] on button "Search" at bounding box center [843, 273] width 95 height 32
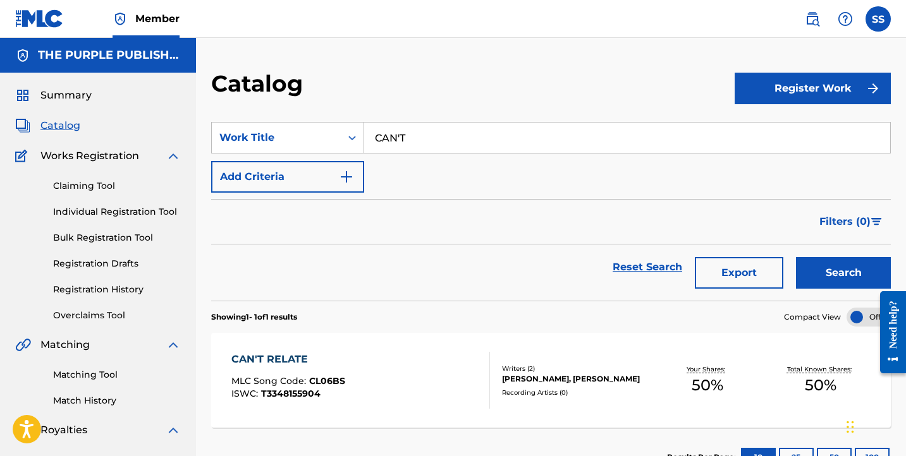
click at [399, 137] on input "CAN'T" at bounding box center [627, 138] width 526 height 30
click at [843, 273] on button "Search" at bounding box center [843, 273] width 95 height 32
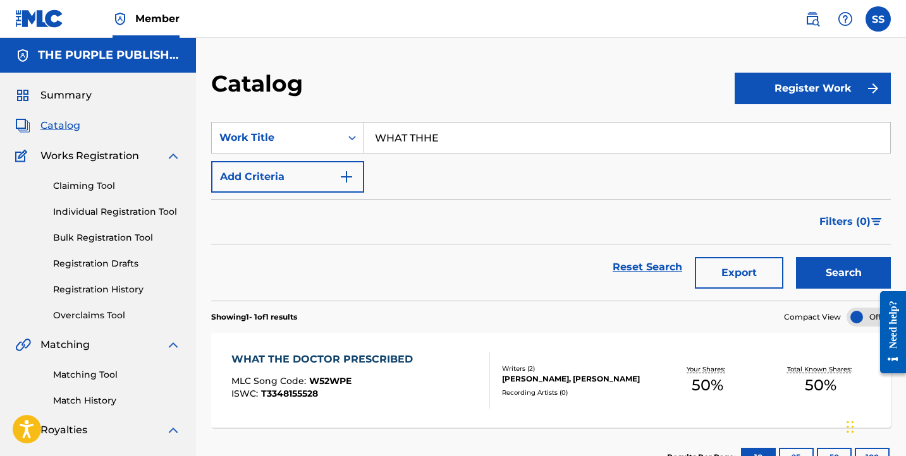
click at [436, 135] on input "WHAT THHE" at bounding box center [627, 138] width 526 height 30
click at [843, 273] on button "Search" at bounding box center [843, 273] width 95 height 32
click at [418, 131] on input "PRETTY" at bounding box center [627, 138] width 526 height 30
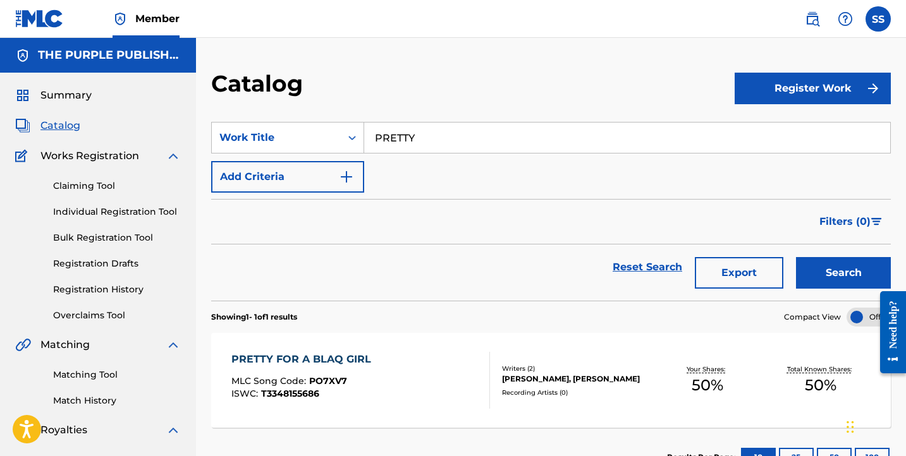
click at [417, 131] on input "PRETTY" at bounding box center [627, 138] width 526 height 30
click at [843, 273] on button "Search" at bounding box center [843, 273] width 95 height 32
click at [410, 126] on input "STILL" at bounding box center [627, 138] width 526 height 30
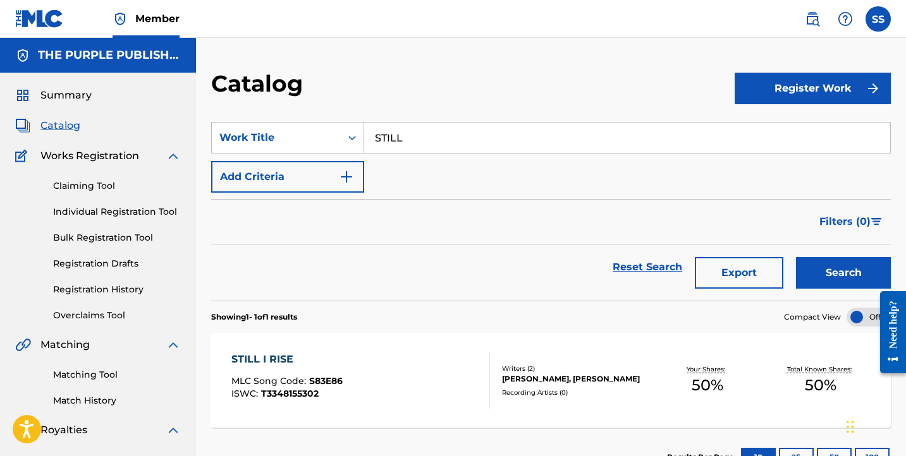
click at [410, 126] on input "STILL" at bounding box center [627, 138] width 526 height 30
click at [843, 273] on button "Search" at bounding box center [843, 273] width 95 height 32
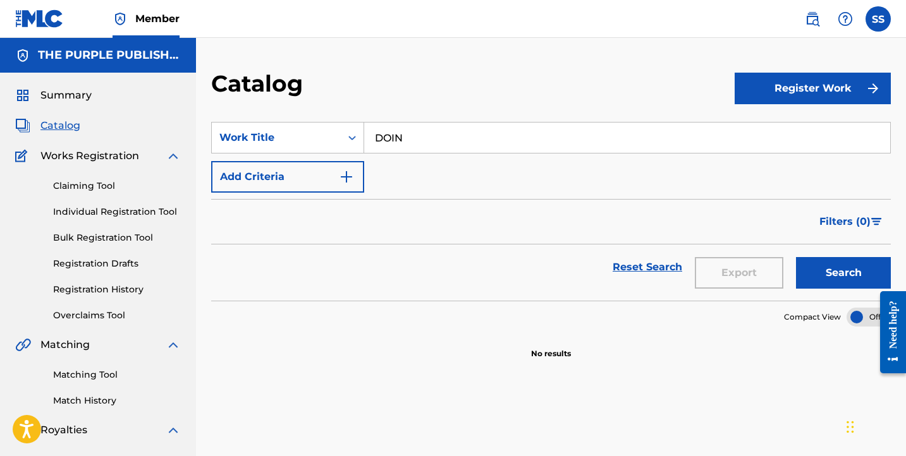
click at [843, 273] on button "Search" at bounding box center [843, 273] width 95 height 32
click at [427, 145] on input "DOIN" at bounding box center [627, 138] width 526 height 30
click at [843, 273] on button "Search" at bounding box center [843, 273] width 95 height 32
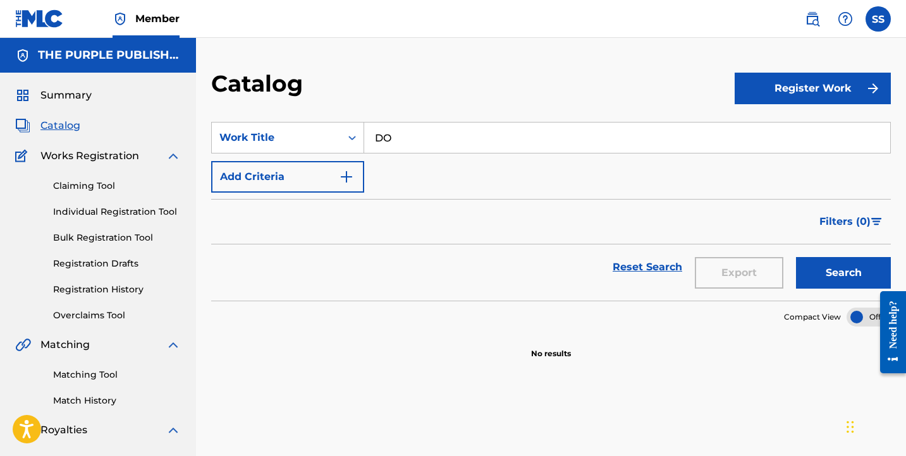
type input "D"
click at [843, 273] on button "Search" at bounding box center [843, 273] width 95 height 32
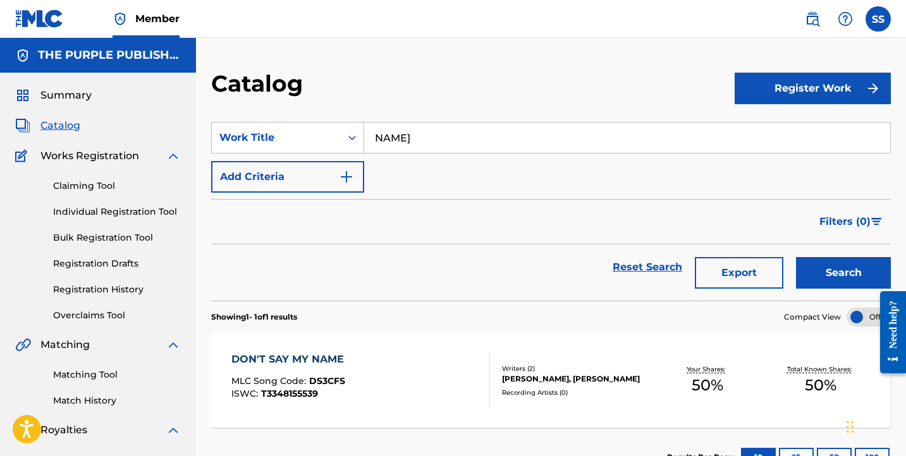
click at [433, 129] on input "NAME]" at bounding box center [627, 138] width 526 height 30
click at [432, 129] on input "NAME]" at bounding box center [627, 138] width 526 height 30
click at [432, 130] on input "NAME]" at bounding box center [627, 138] width 526 height 30
type input "MUCH"
click at [843, 273] on button "Search" at bounding box center [843, 273] width 95 height 32
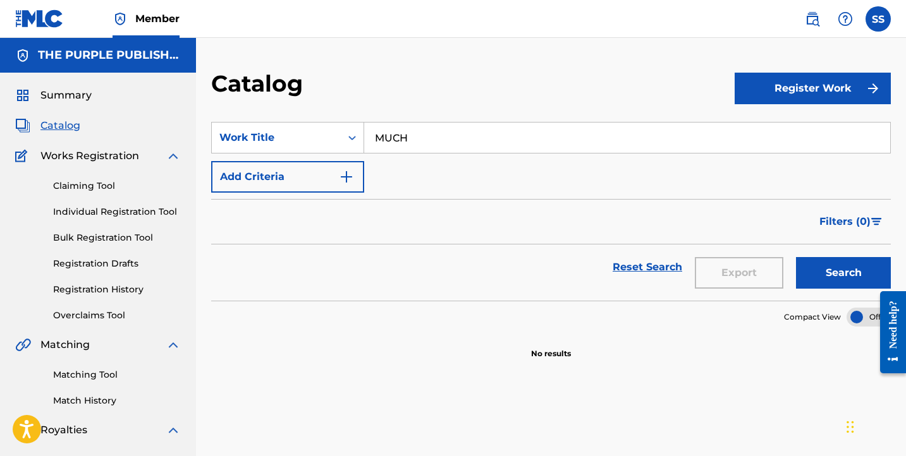
click at [621, 0] on html "Accessibility Screen-Reader Guide, Feedback, and Issue Reporting | New window M…" at bounding box center [453, 228] width 906 height 456
click at [849, 103] on button "Register Work" at bounding box center [812, 89] width 156 height 32
click at [834, 131] on link "Individual" at bounding box center [812, 129] width 156 height 30
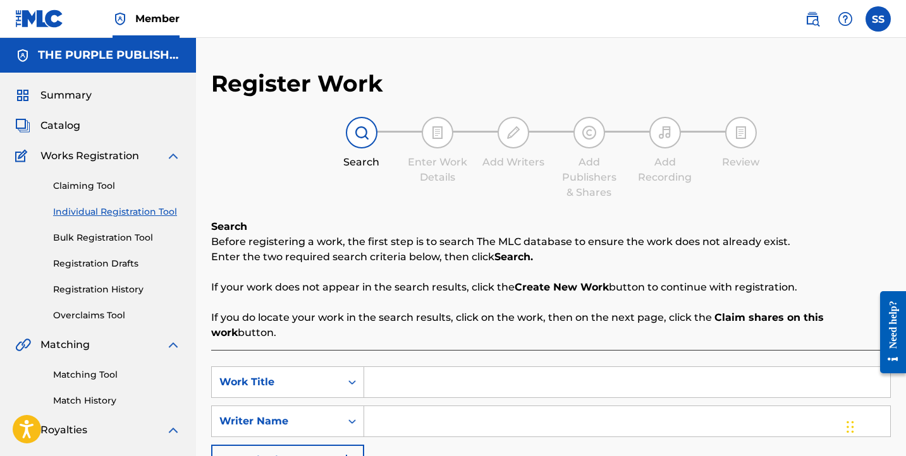
drag, startPoint x: 554, startPoint y: 388, endPoint x: 556, endPoint y: 380, distance: 8.4
click at [554, 388] on div "SearchWithCriteriade66e528-ff9f-47f0-8299-79f8c8afc5a7 Work Title SearchWithCri…" at bounding box center [550, 422] width 679 height 110
drag, startPoint x: 557, startPoint y: 374, endPoint x: 834, endPoint y: 404, distance: 277.8
click at [562, 374] on input "Search Form" at bounding box center [627, 382] width 526 height 30
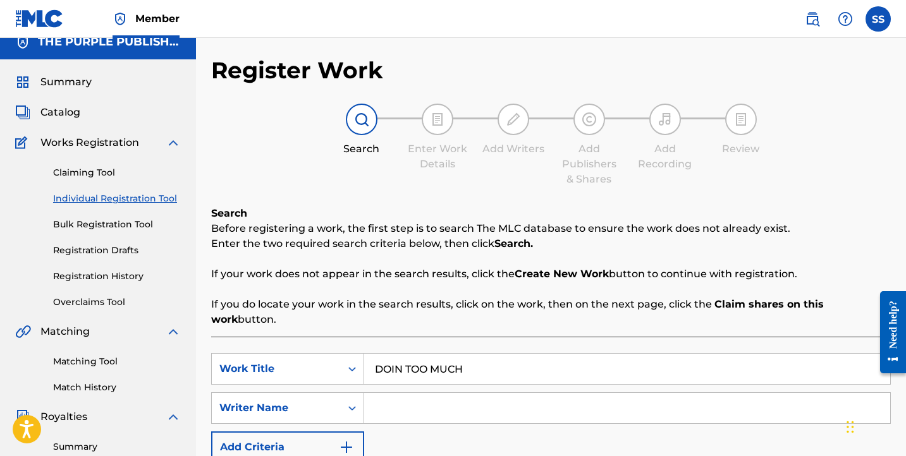
scroll to position [61, 0]
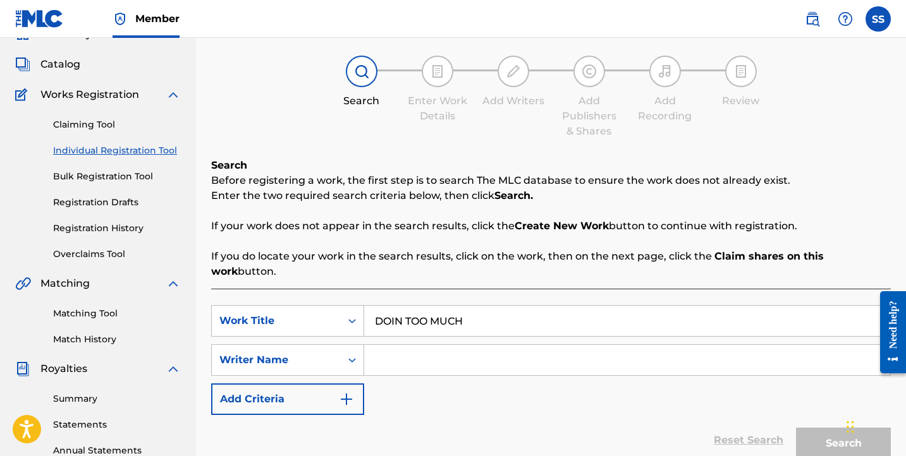
type input "DOIN TOO MUCH"
click at [690, 349] on input "Search Form" at bounding box center [627, 360] width 526 height 30
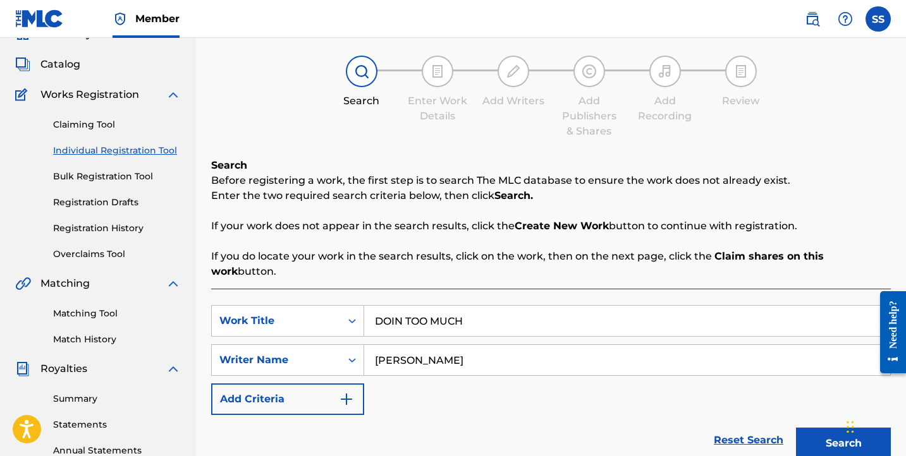
type input "[PERSON_NAME]"
drag, startPoint x: 810, startPoint y: 406, endPoint x: 815, endPoint y: 410, distance: 6.7
click at [815, 415] on div "Search" at bounding box center [839, 440] width 101 height 51
click at [817, 436] on button "Search" at bounding box center [843, 444] width 95 height 32
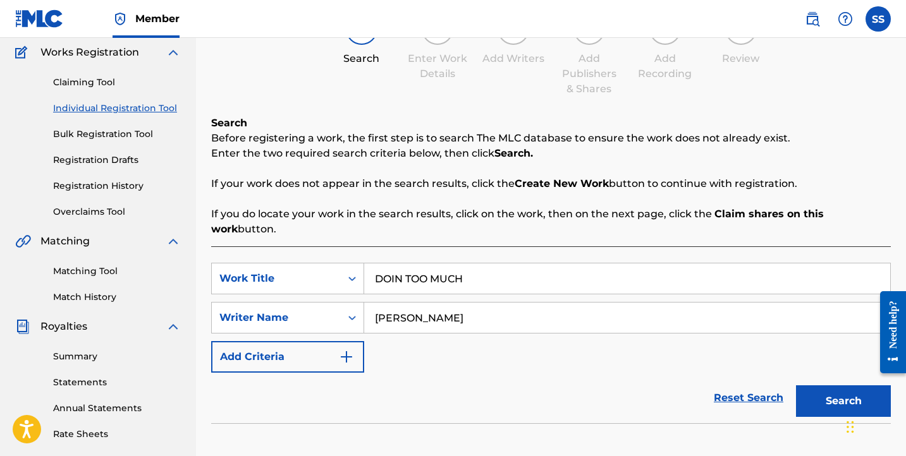
scroll to position [327, 0]
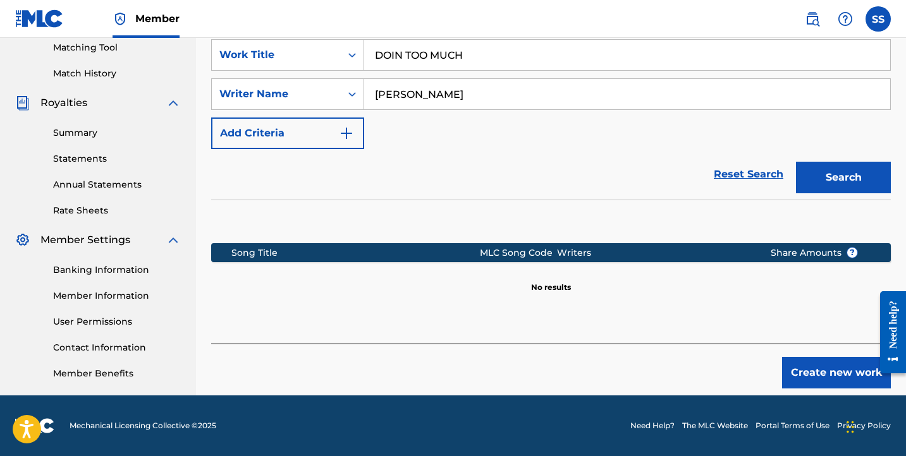
click at [831, 365] on button "Create new work" at bounding box center [836, 373] width 109 height 32
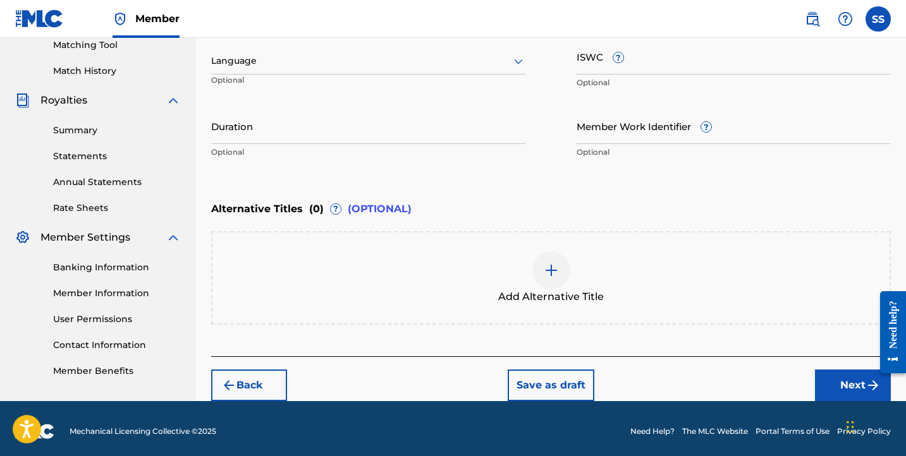
scroll to position [82, 0]
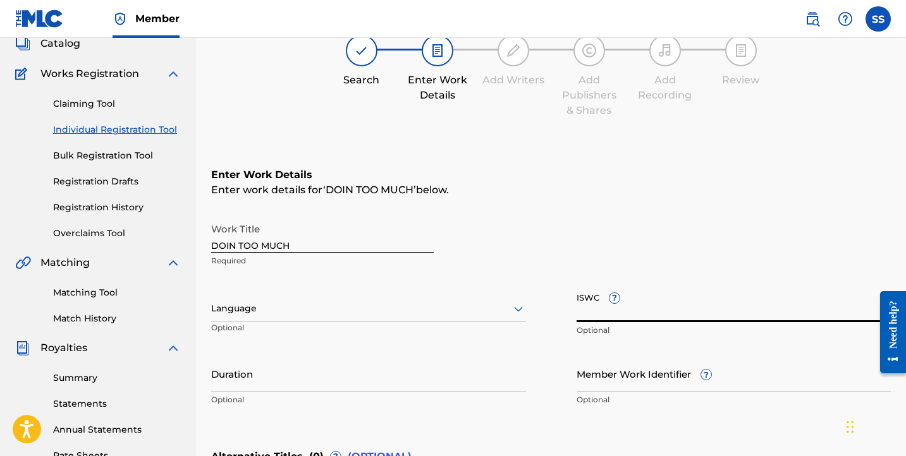
click at [746, 308] on input "ISWC ?" at bounding box center [733, 304] width 315 height 36
paste input "T-334.815.534-6"
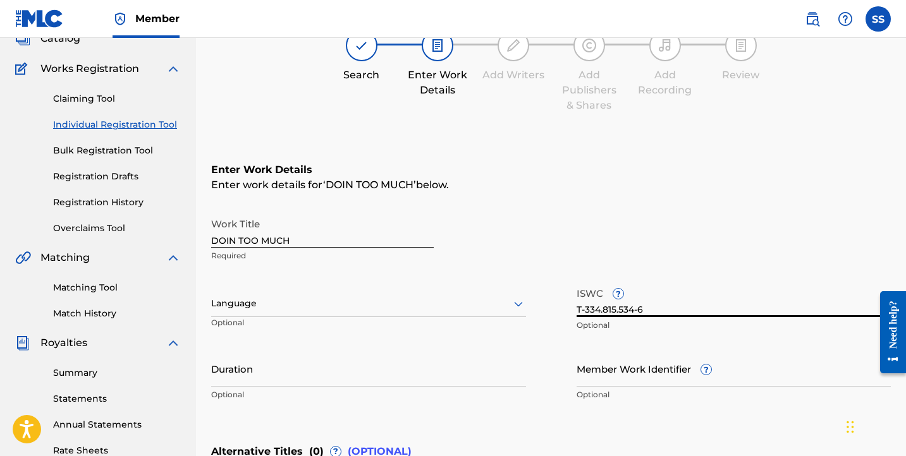
scroll to position [107, 0]
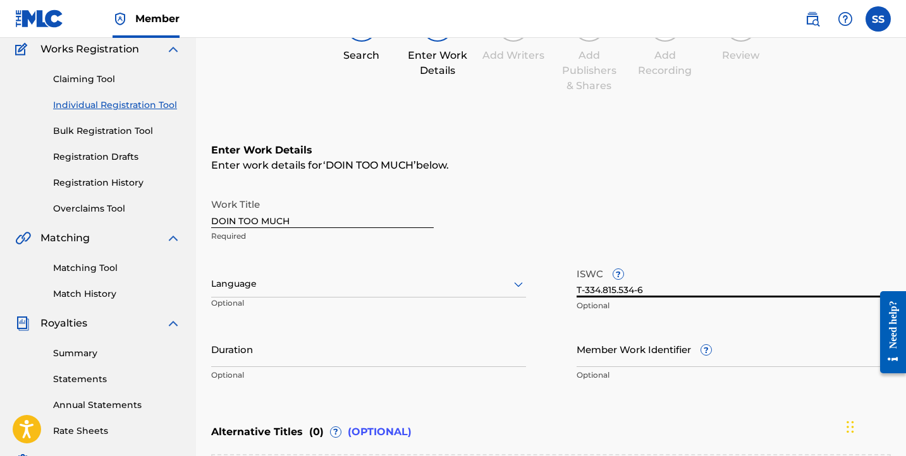
type input "T-334.815.534-6"
click at [696, 350] on input "Member Work Identifier ?" at bounding box center [733, 349] width 315 height 36
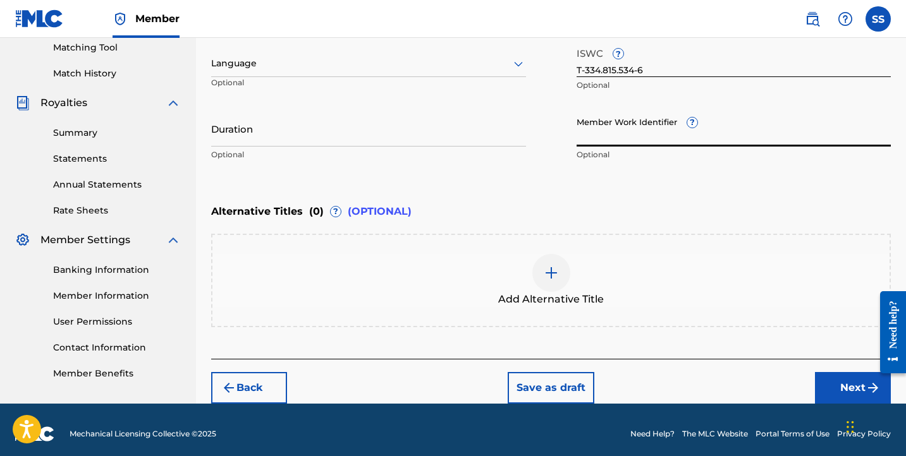
scroll to position [330, 0]
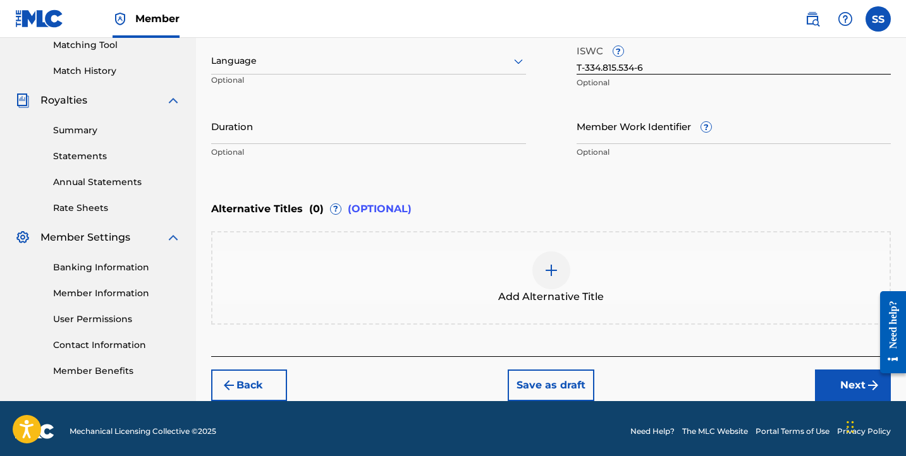
click at [834, 390] on button "Next" at bounding box center [853, 386] width 76 height 32
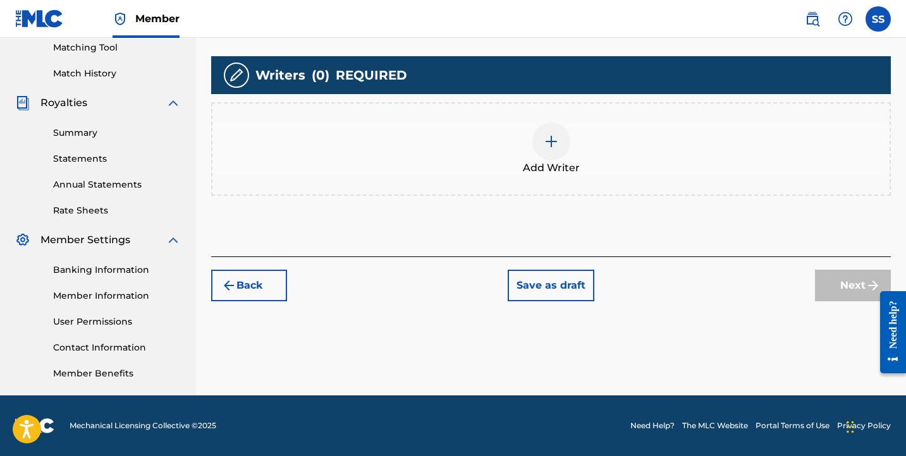
click at [549, 145] on img at bounding box center [550, 141] width 15 height 15
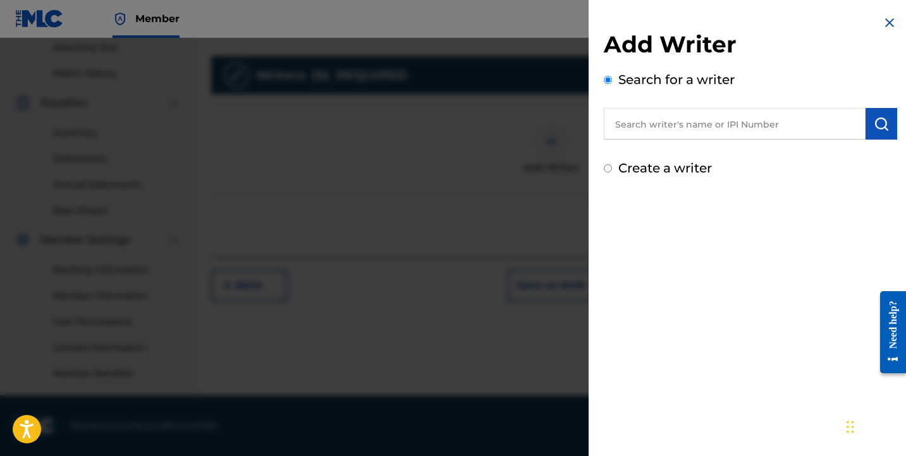
drag, startPoint x: 680, startPoint y: 143, endPoint x: 684, endPoint y: 131, distance: 12.2
click at [681, 138] on div "Add Writer Search for a writer Create a writer" at bounding box center [750, 103] width 293 height 147
click at [684, 131] on input "text" at bounding box center [735, 124] width 262 height 32
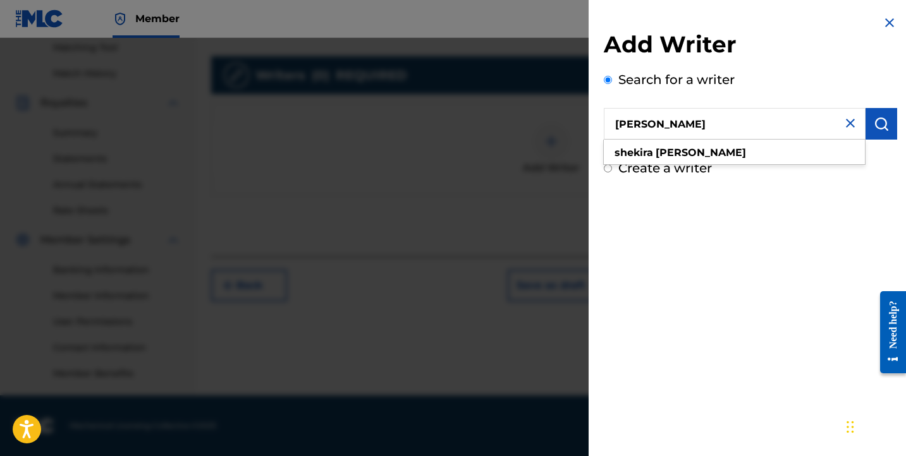
type input "[PERSON_NAME]"
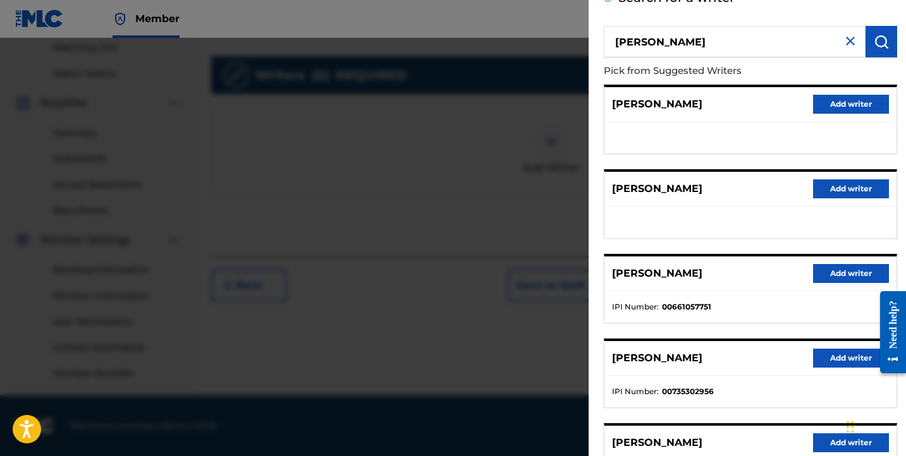
scroll to position [198, 0]
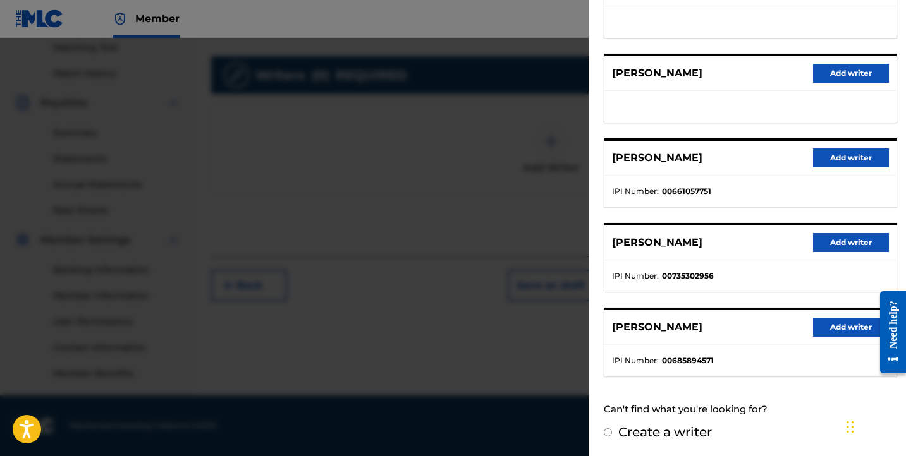
click at [836, 329] on button "Add writer" at bounding box center [851, 327] width 76 height 19
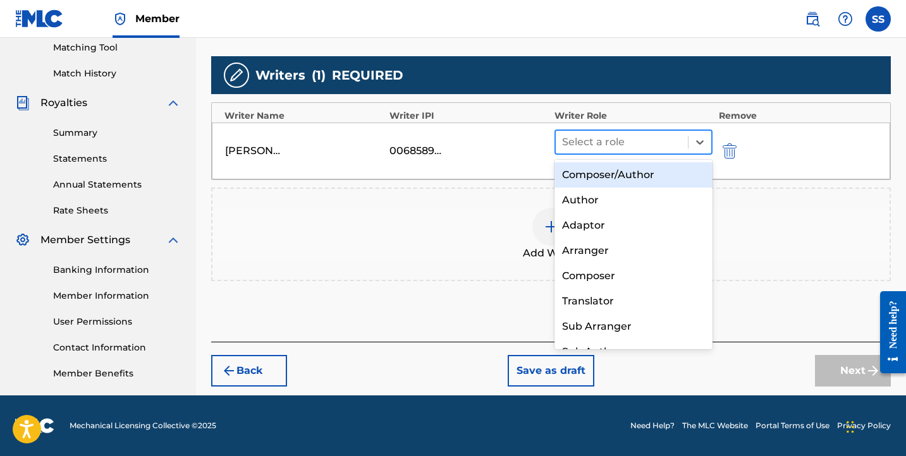
click at [671, 149] on div at bounding box center [621, 142] width 119 height 18
click at [665, 174] on div "Composer/Author" at bounding box center [633, 174] width 158 height 25
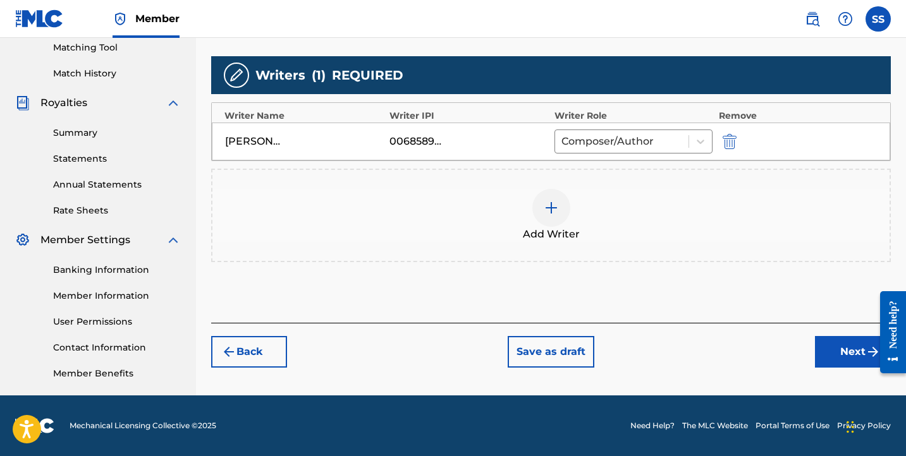
click at [560, 203] on div at bounding box center [551, 208] width 38 height 38
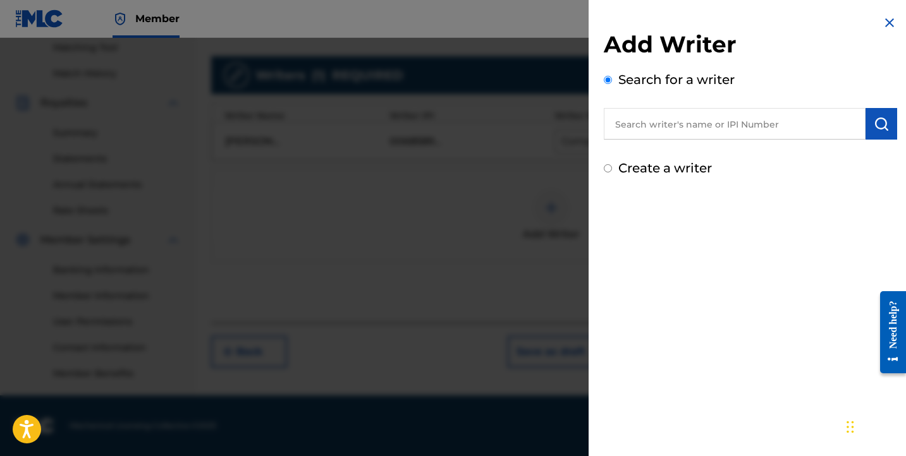
click at [674, 132] on input "text" at bounding box center [735, 124] width 262 height 32
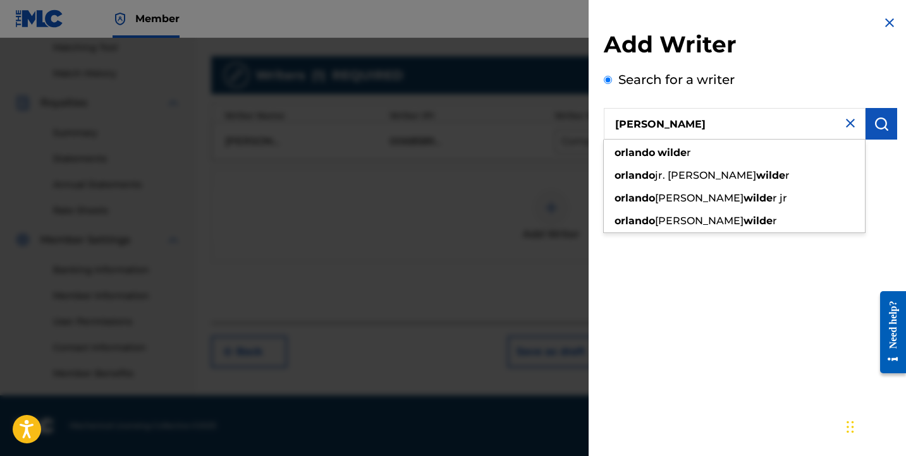
type input "[PERSON_NAME]"
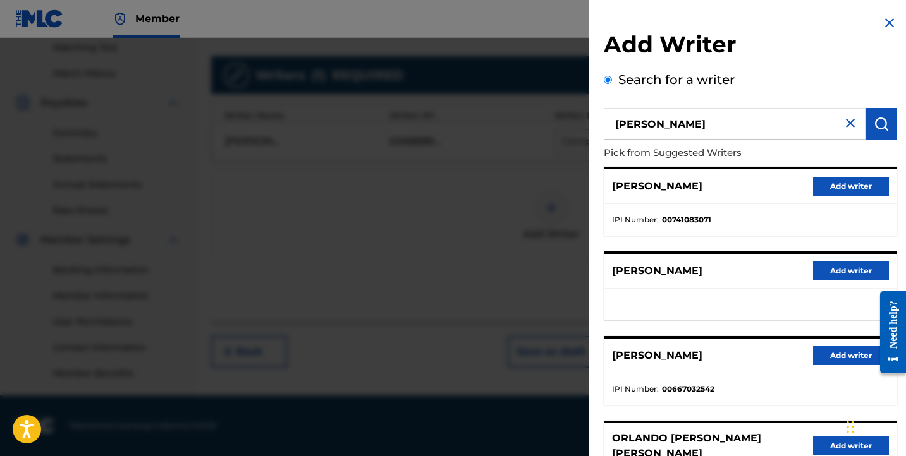
scroll to position [13, 0]
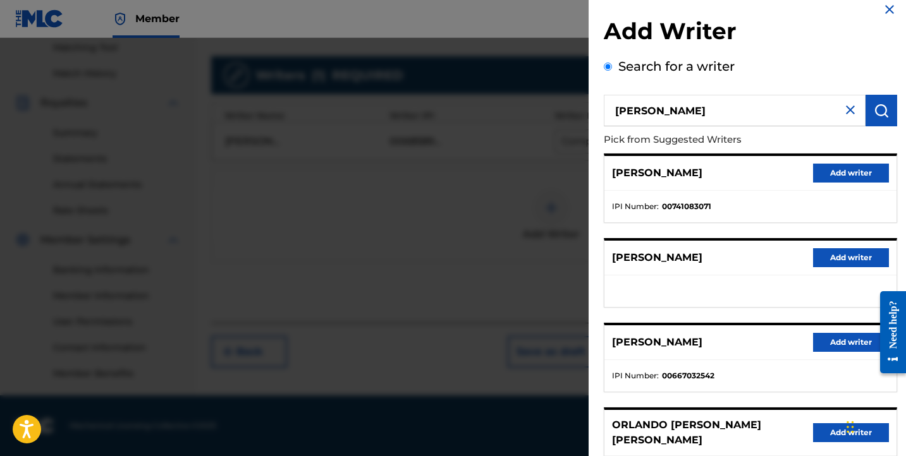
click at [814, 340] on button "Add writer" at bounding box center [851, 342] width 76 height 19
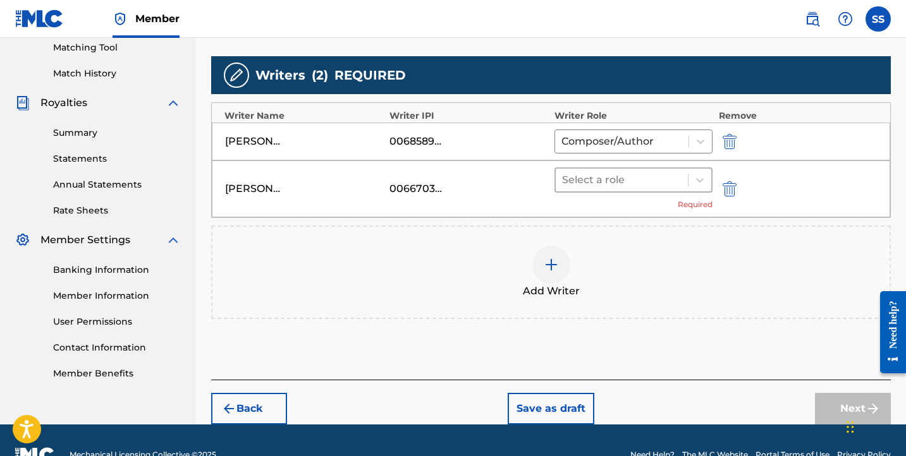
click at [641, 178] on div at bounding box center [621, 180] width 119 height 18
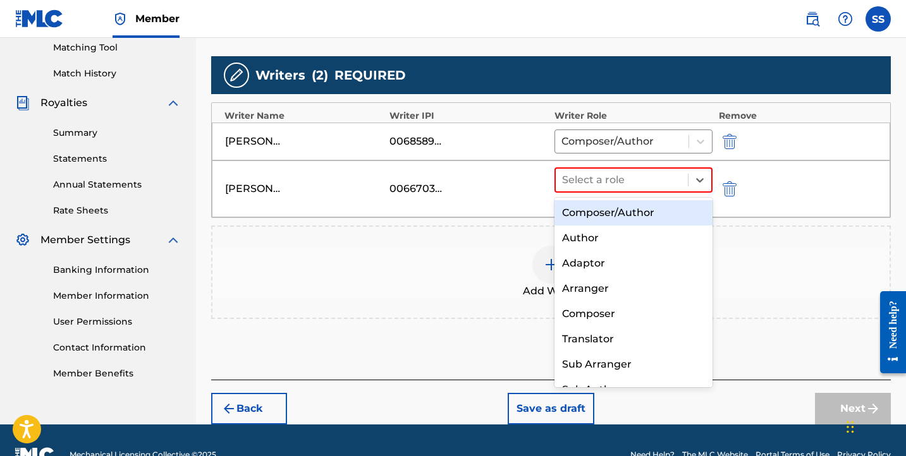
click at [642, 213] on div "Composer/Author" at bounding box center [633, 212] width 158 height 25
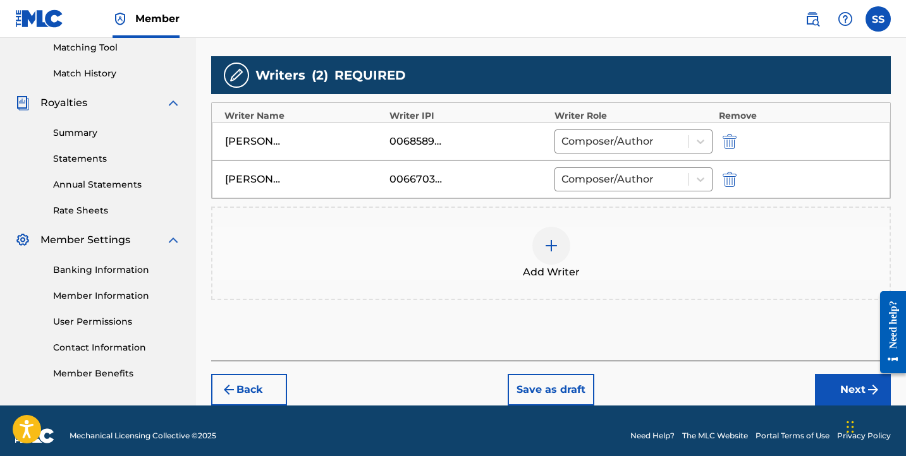
click at [851, 390] on button "Next" at bounding box center [853, 390] width 76 height 32
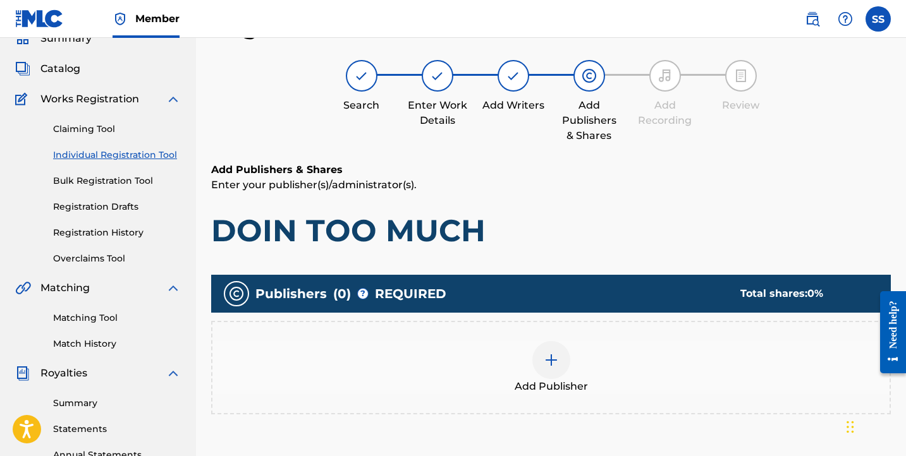
scroll to position [145, 0]
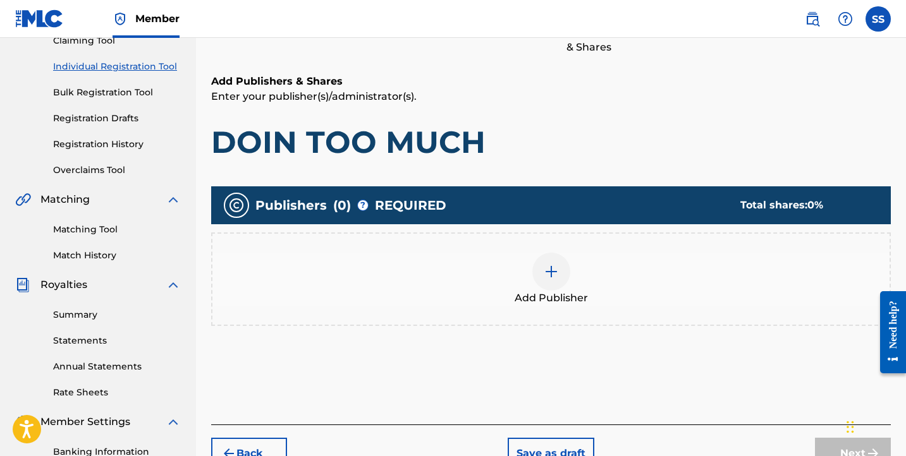
click at [561, 284] on div at bounding box center [551, 272] width 38 height 38
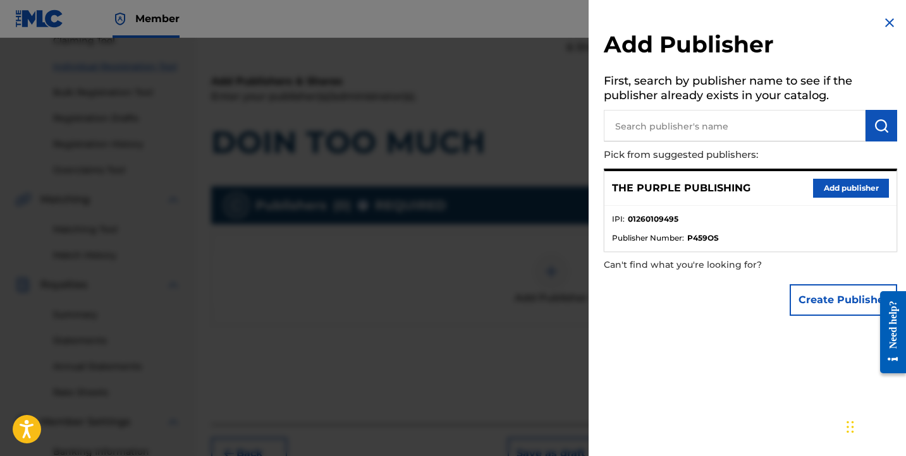
click at [835, 185] on button "Add publisher" at bounding box center [851, 188] width 76 height 19
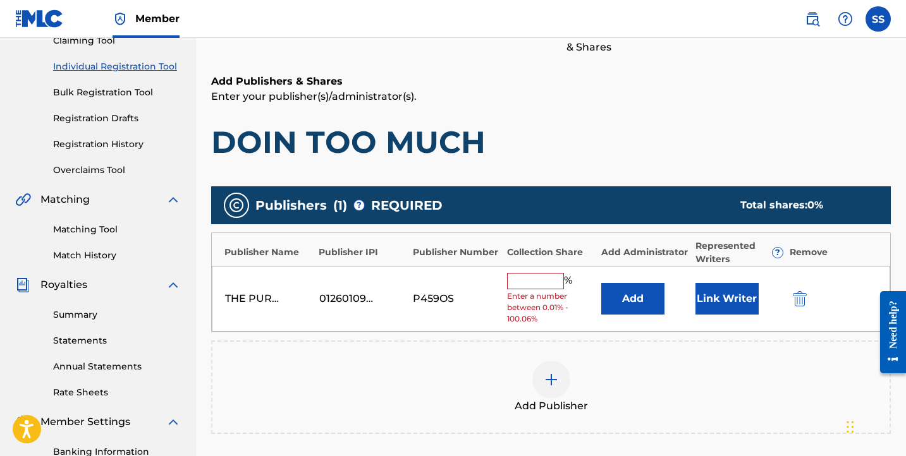
click at [715, 293] on button "Link Writer" at bounding box center [726, 299] width 63 height 32
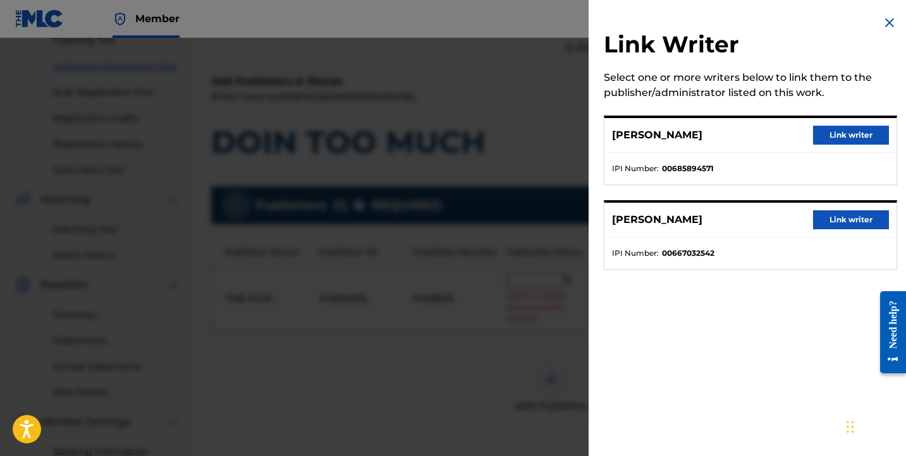
click at [838, 137] on button "Link writer" at bounding box center [851, 135] width 76 height 19
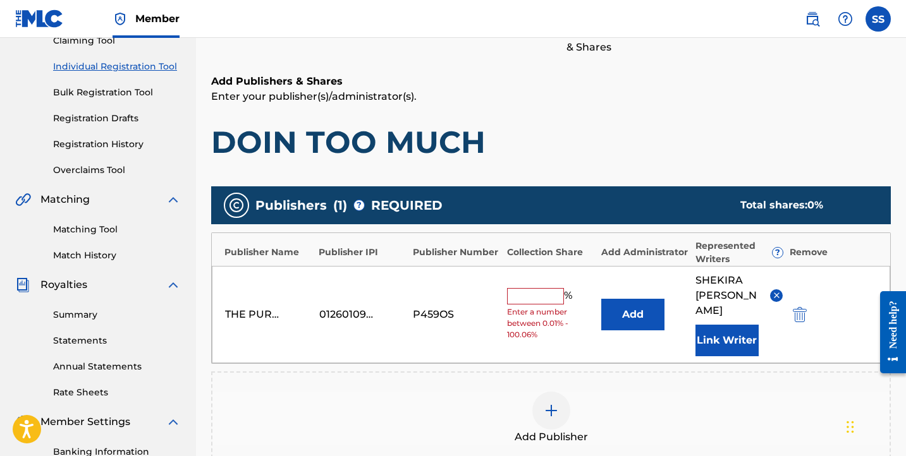
click at [566, 291] on span "%" at bounding box center [569, 296] width 11 height 16
click at [552, 290] on input "text" at bounding box center [535, 296] width 57 height 16
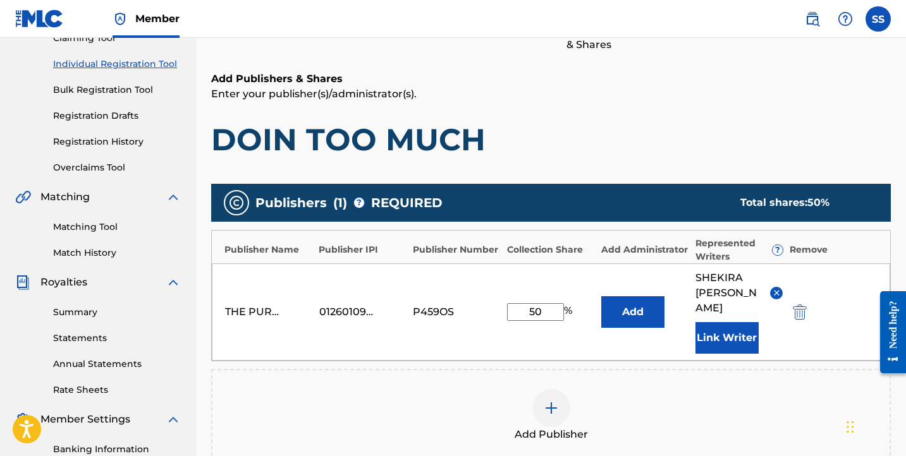
scroll to position [343, 0]
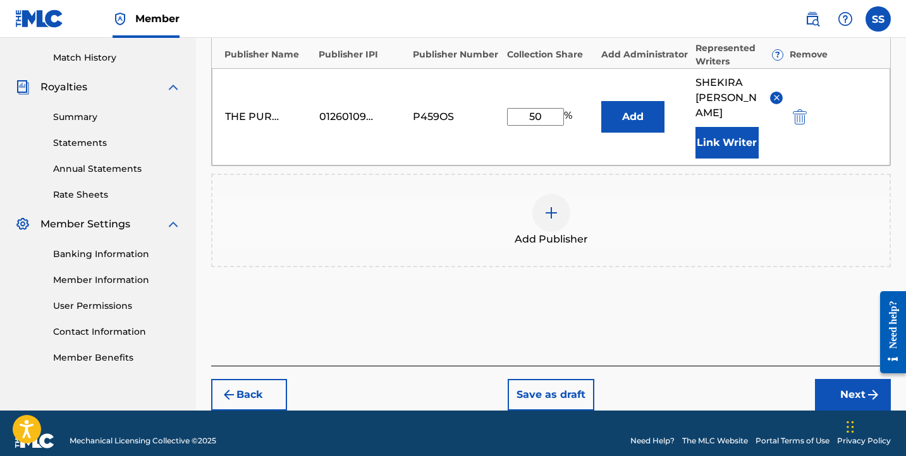
type input "50"
click at [863, 389] on button "Next" at bounding box center [853, 395] width 76 height 32
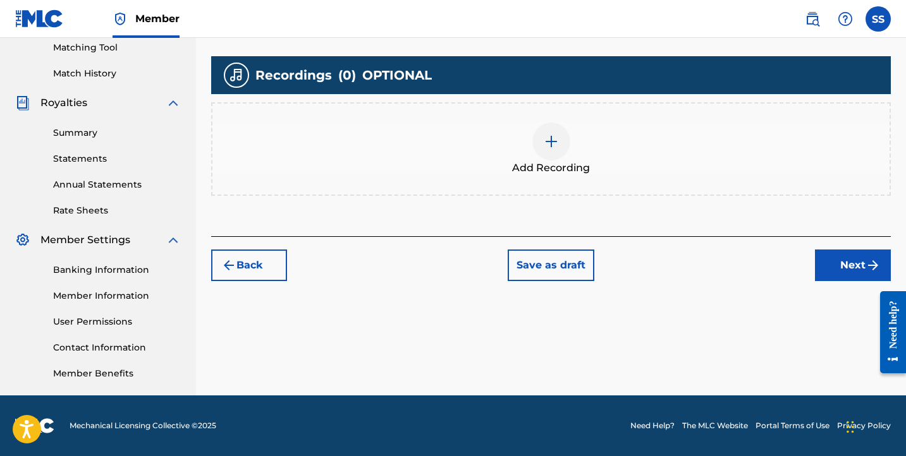
click at [832, 270] on button "Next" at bounding box center [853, 266] width 76 height 32
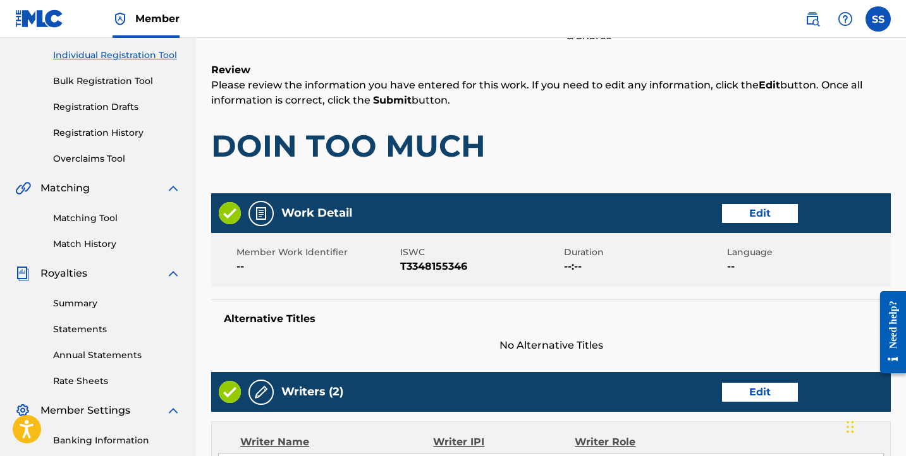
scroll to position [159, 0]
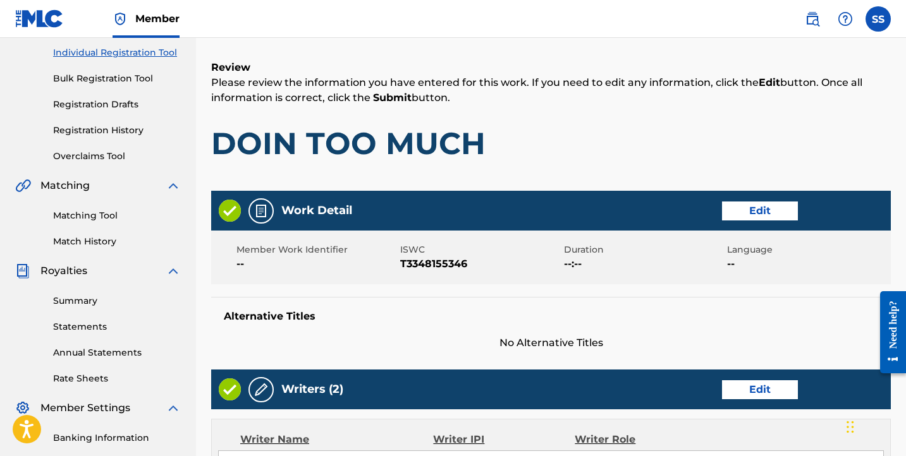
click at [763, 214] on button "Edit" at bounding box center [760, 211] width 76 height 19
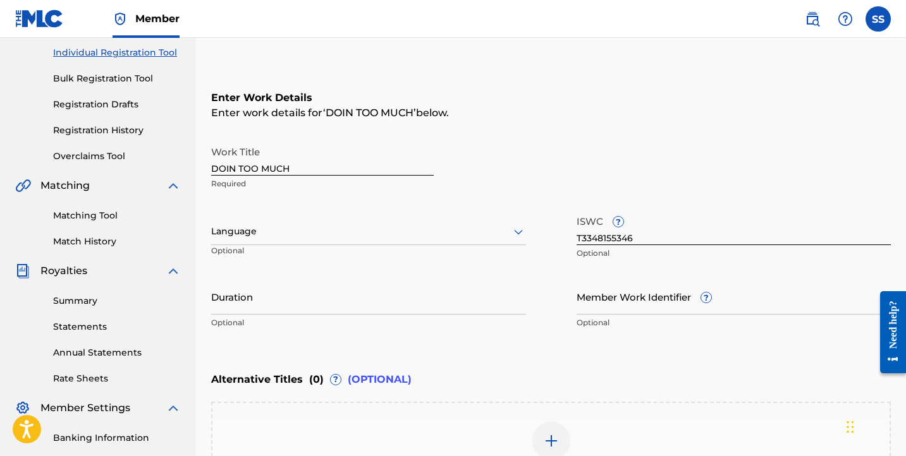
click at [367, 232] on div at bounding box center [368, 232] width 315 height 16
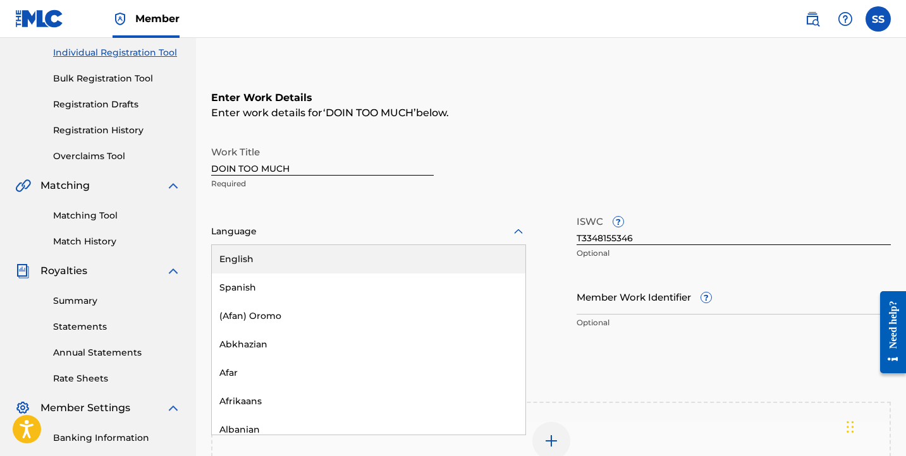
click at [368, 264] on div "English" at bounding box center [368, 259] width 313 height 28
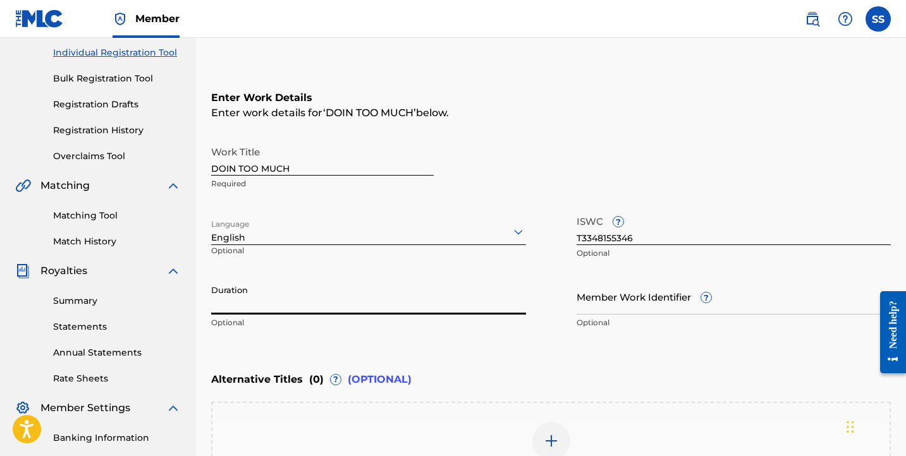
click at [343, 288] on input "Duration" at bounding box center [368, 297] width 315 height 36
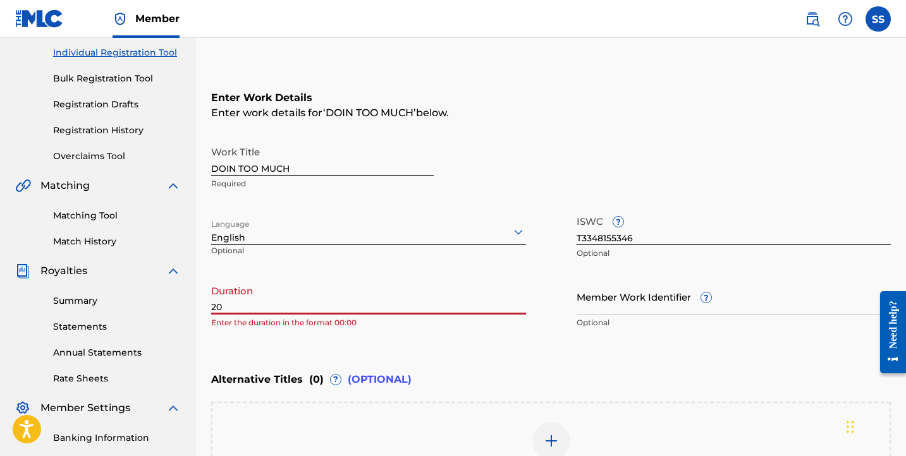
type input "2"
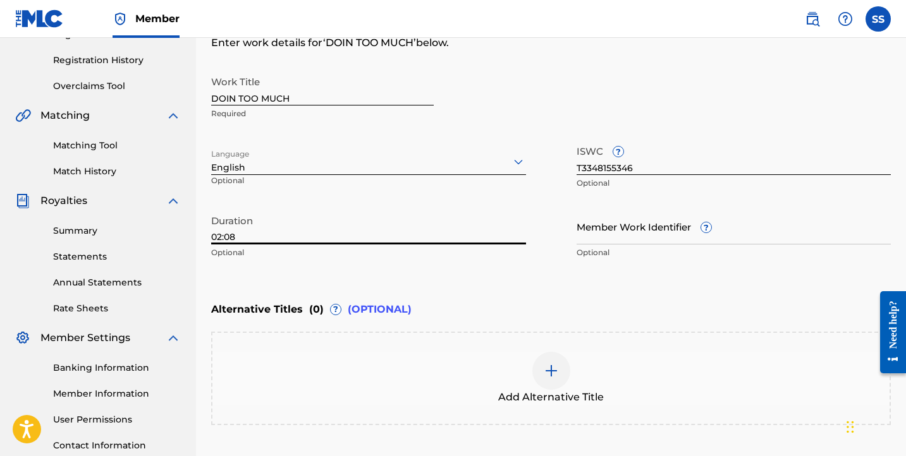
scroll to position [336, 0]
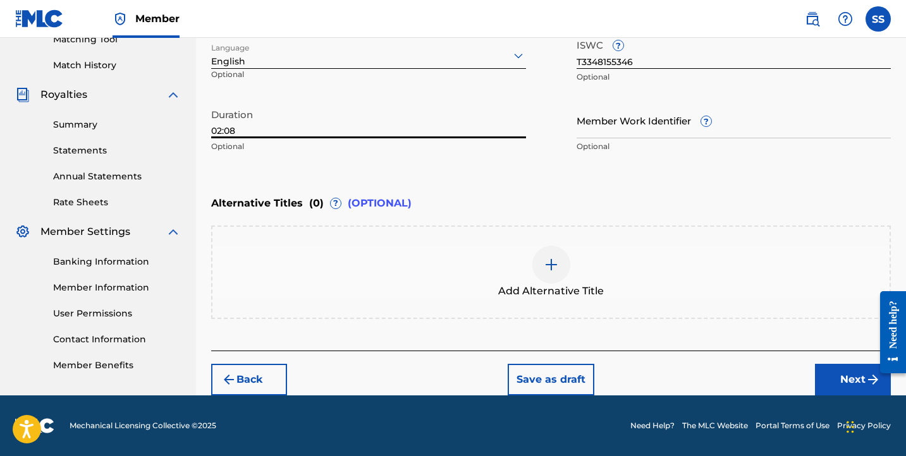
type input "02:08"
click at [832, 375] on button "Next" at bounding box center [853, 380] width 76 height 32
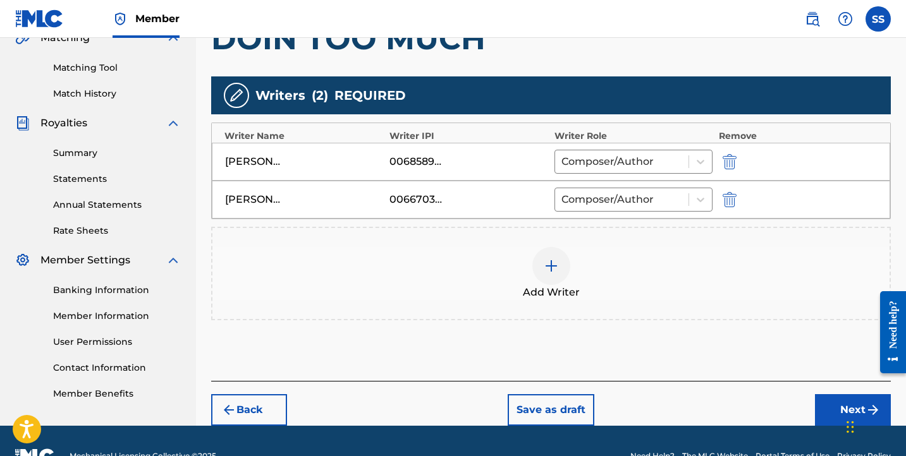
scroll to position [337, 0]
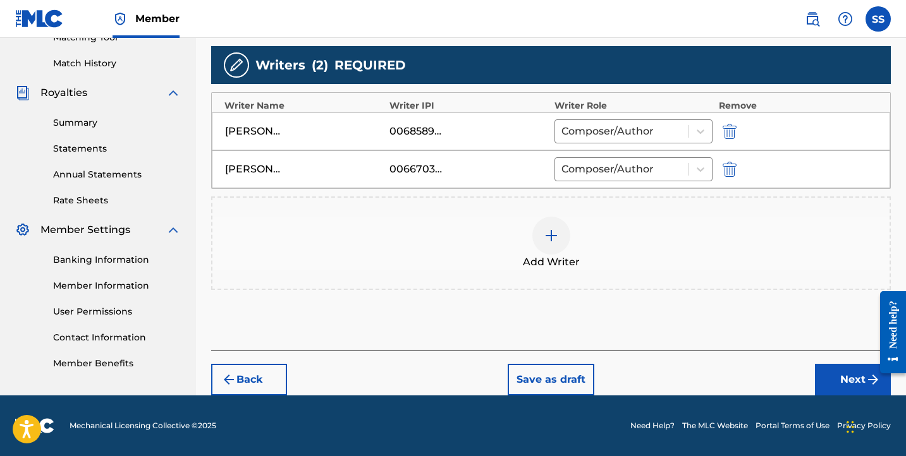
click at [820, 378] on button "Next" at bounding box center [853, 380] width 76 height 32
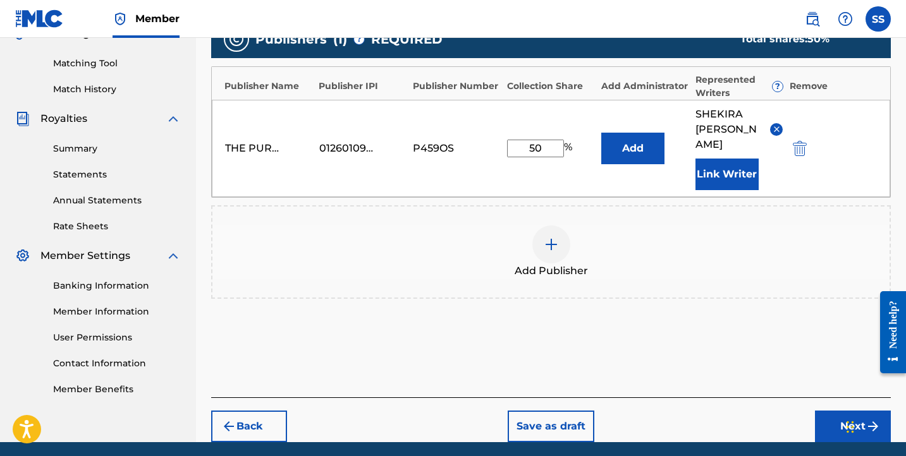
scroll to position [343, 0]
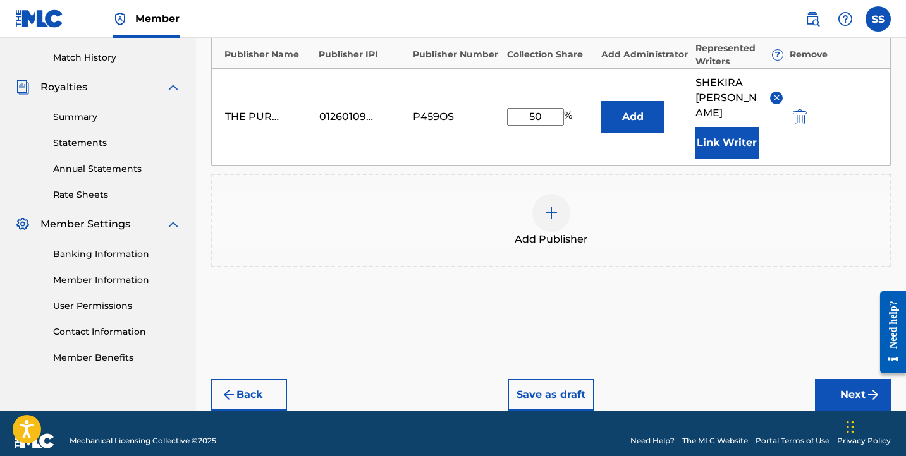
click at [823, 379] on button "Next" at bounding box center [853, 395] width 76 height 32
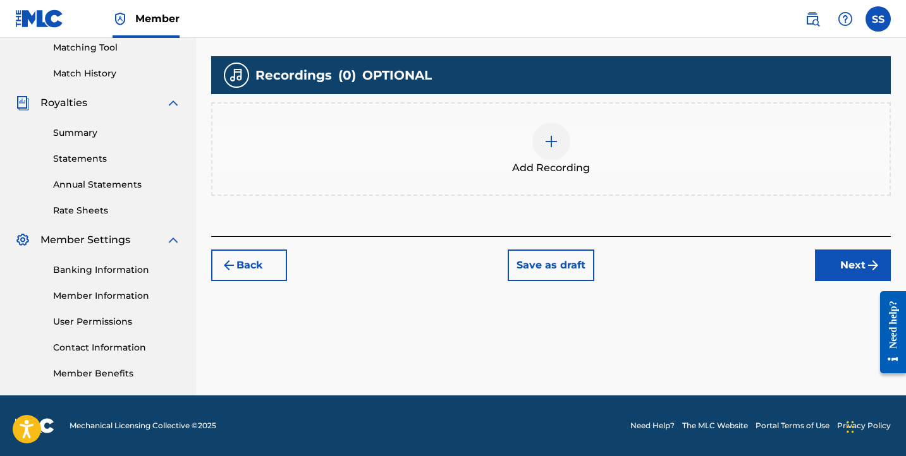
scroll to position [327, 0]
click at [850, 265] on button "Next" at bounding box center [853, 266] width 76 height 32
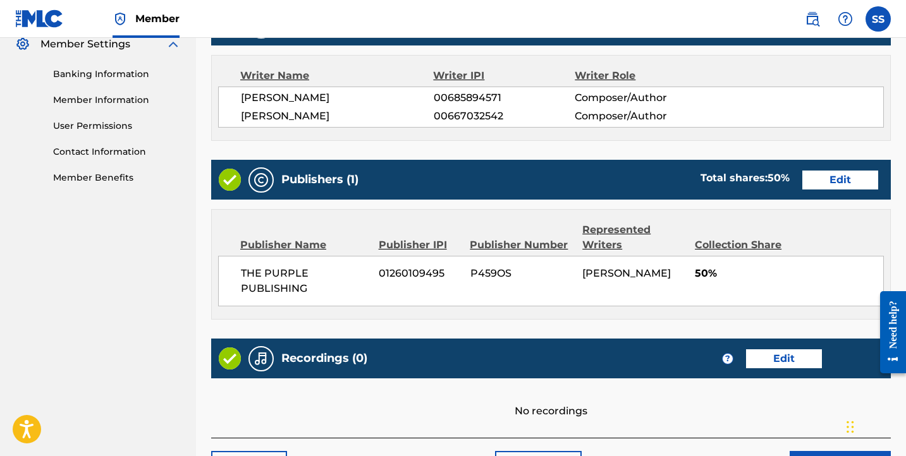
scroll to position [610, 0]
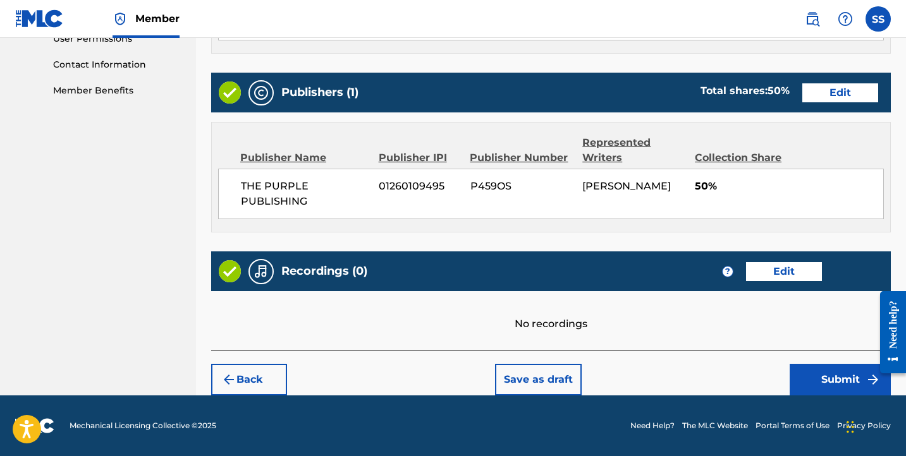
click at [818, 386] on button "Submit" at bounding box center [839, 380] width 101 height 32
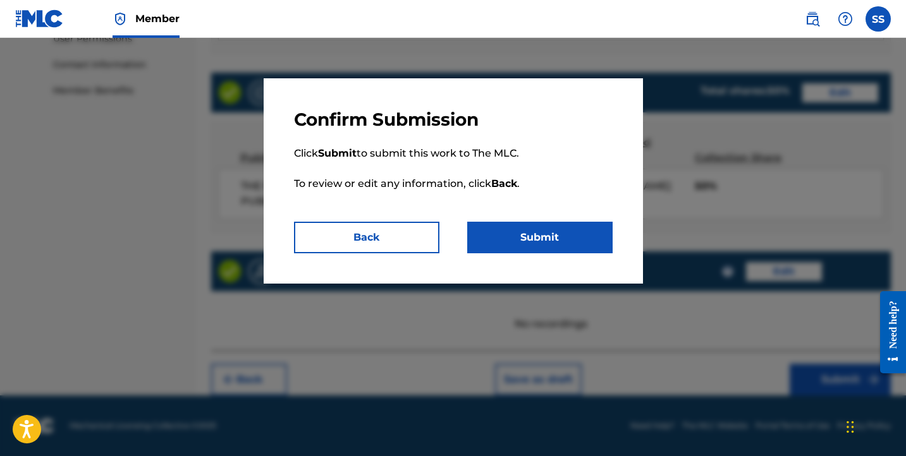
click at [594, 246] on button "Submit" at bounding box center [539, 238] width 145 height 32
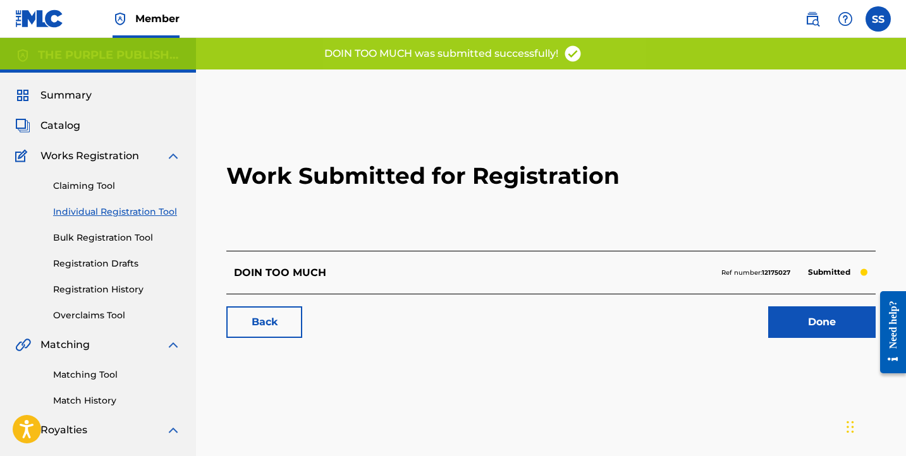
scroll to position [227, 0]
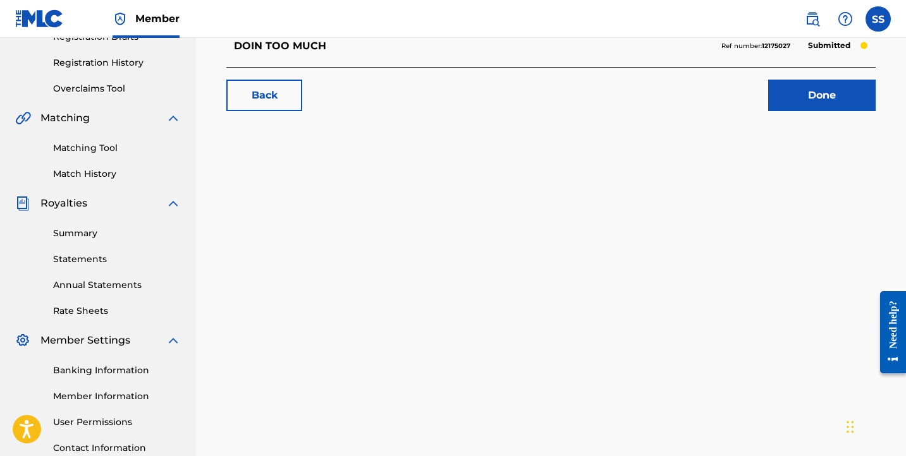
click at [92, 145] on link "Matching Tool" at bounding box center [117, 148] width 128 height 13
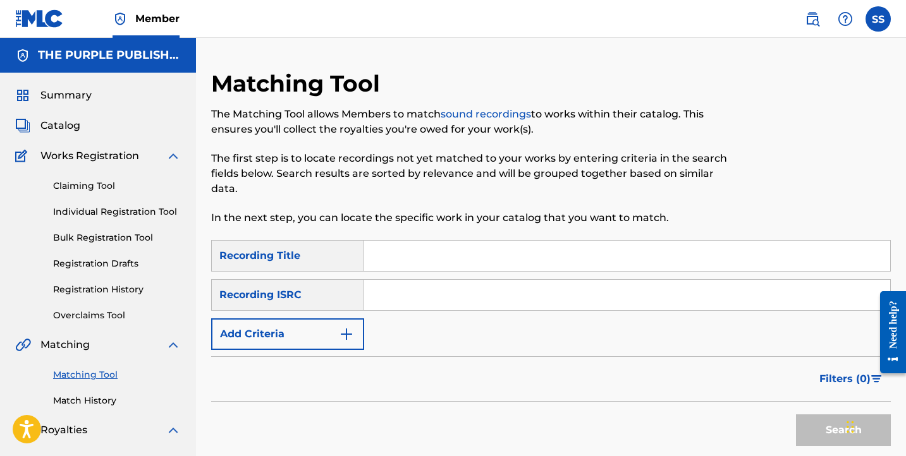
click at [330, 258] on div "Recording Title" at bounding box center [287, 256] width 153 height 32
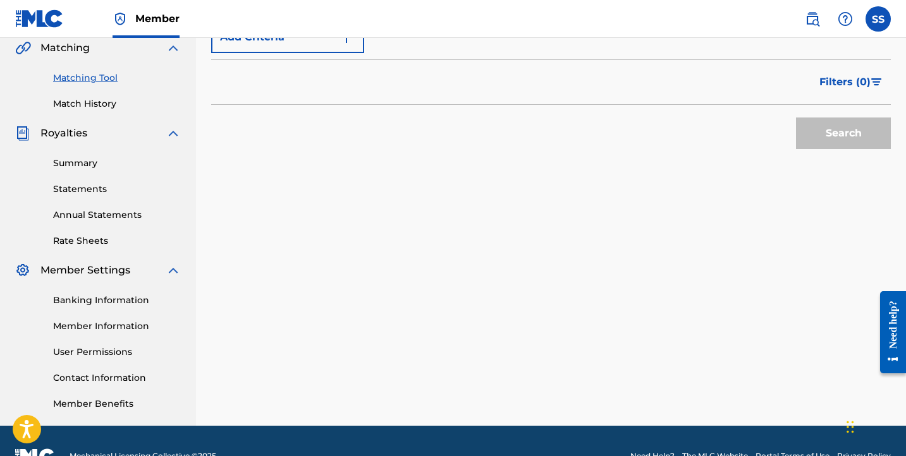
scroll to position [204, 0]
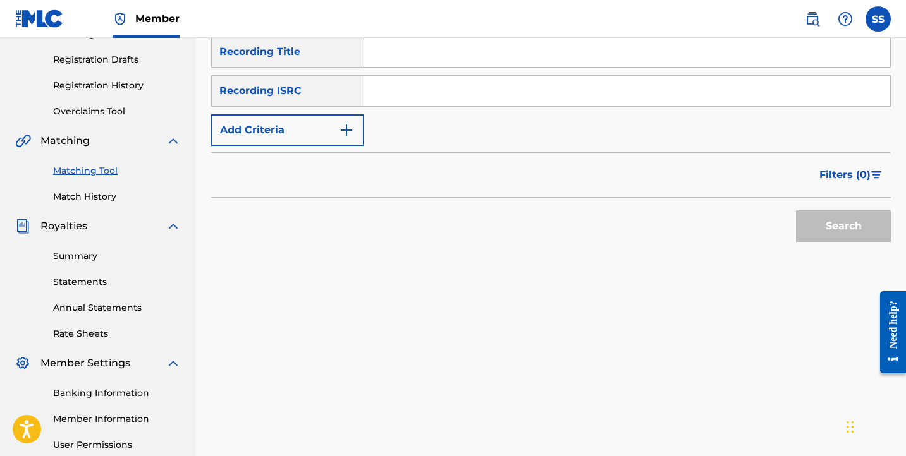
click at [124, 390] on link "Banking Information" at bounding box center [117, 393] width 128 height 13
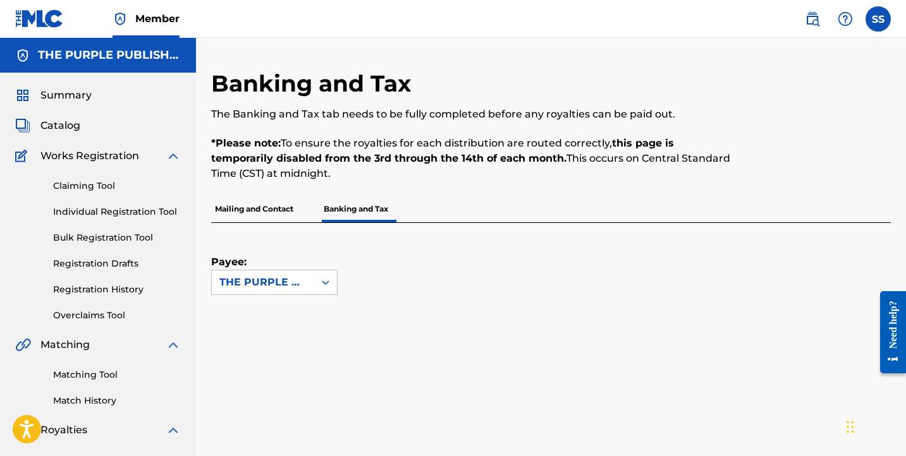
scroll to position [93, 0]
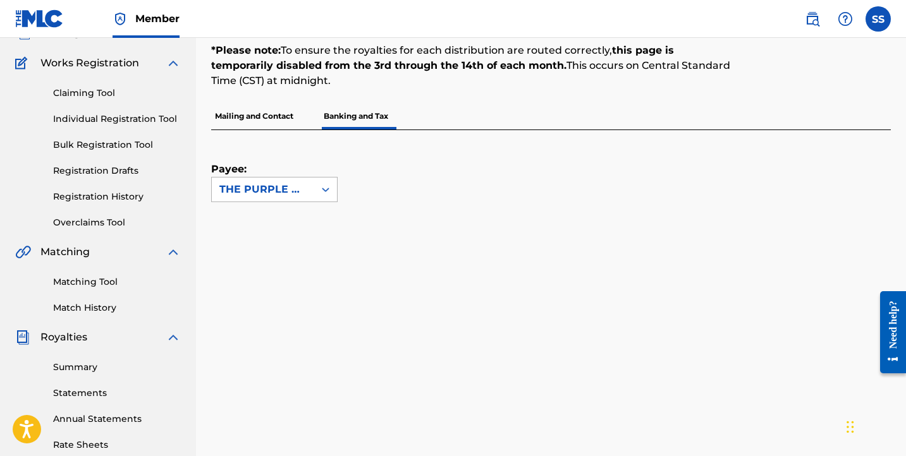
click at [319, 194] on div at bounding box center [325, 189] width 23 height 23
click at [318, 194] on div at bounding box center [325, 189] width 23 height 23
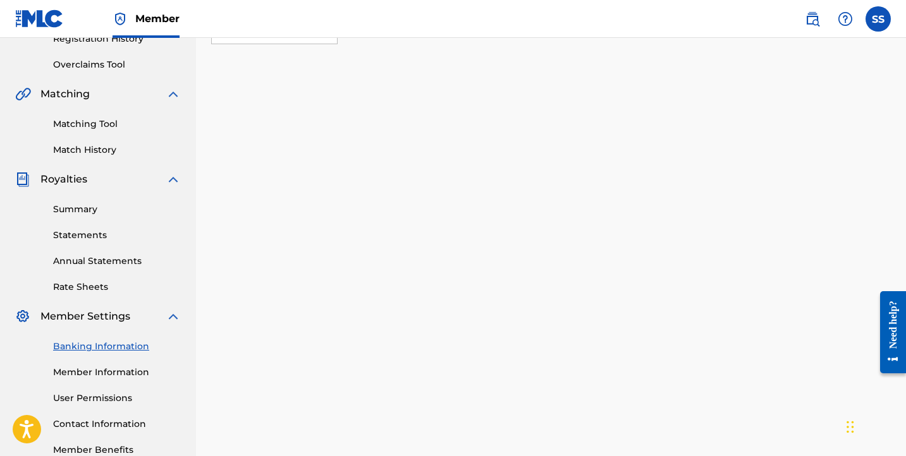
scroll to position [0, 0]
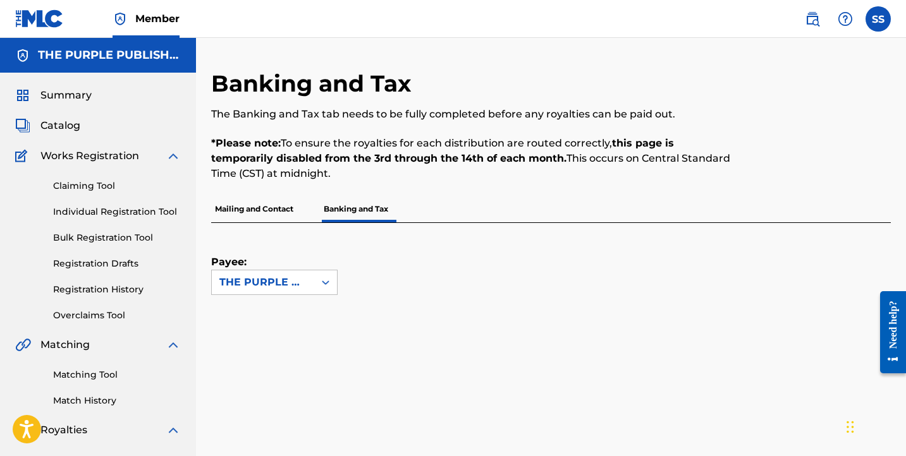
click at [264, 207] on p "Mailing and Contact" at bounding box center [254, 209] width 86 height 27
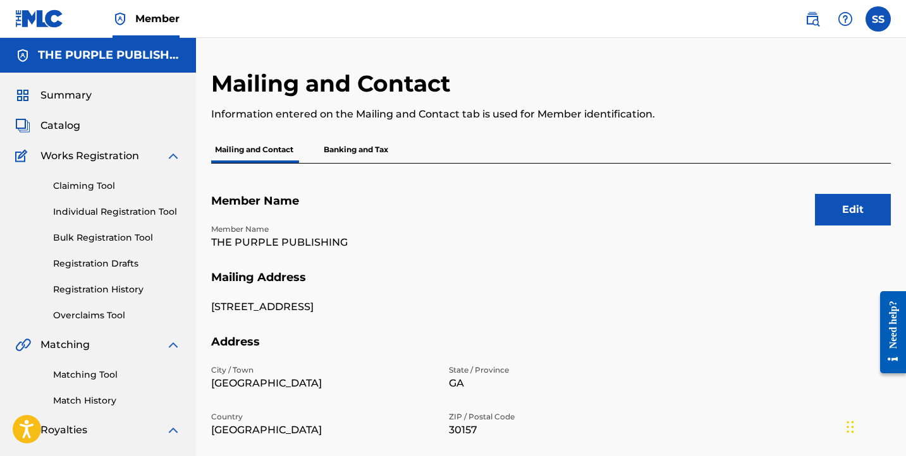
scroll to position [82, 0]
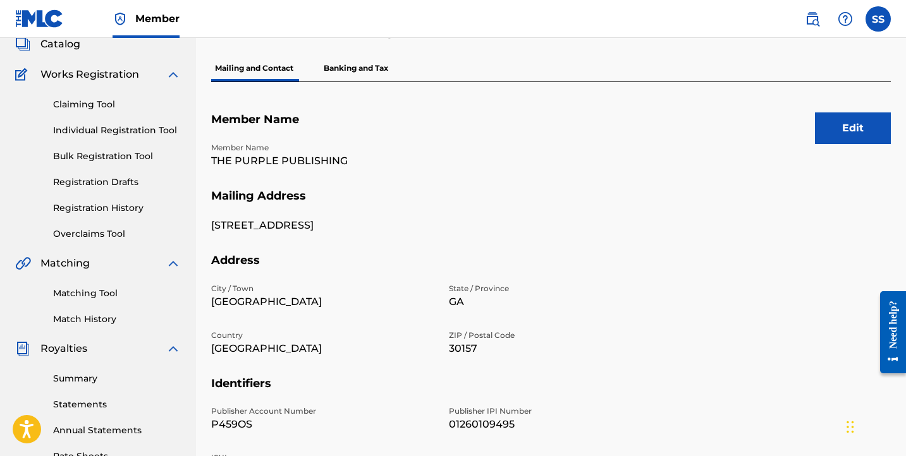
click at [849, 126] on button "Edit" at bounding box center [853, 128] width 76 height 32
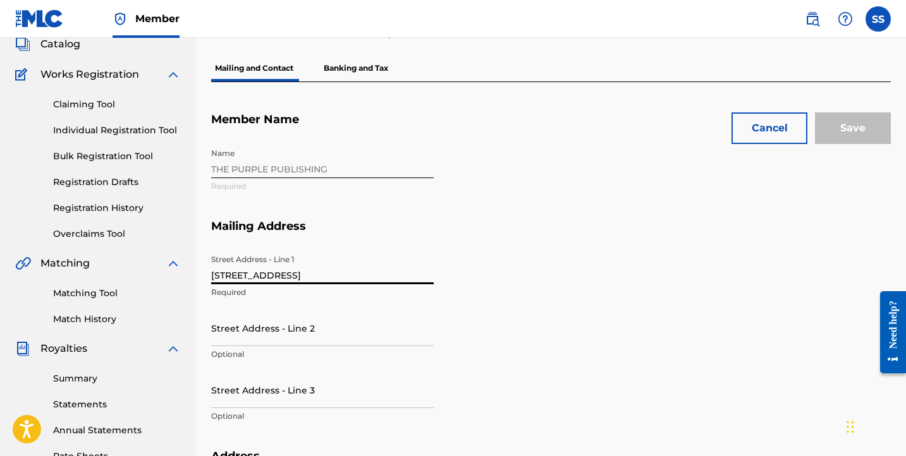
click at [279, 277] on input "[STREET_ADDRESS]" at bounding box center [322, 266] width 222 height 36
type input "2500 DALLAS HIGHWAY"
drag, startPoint x: 245, startPoint y: 331, endPoint x: 243, endPoint y: 319, distance: 12.9
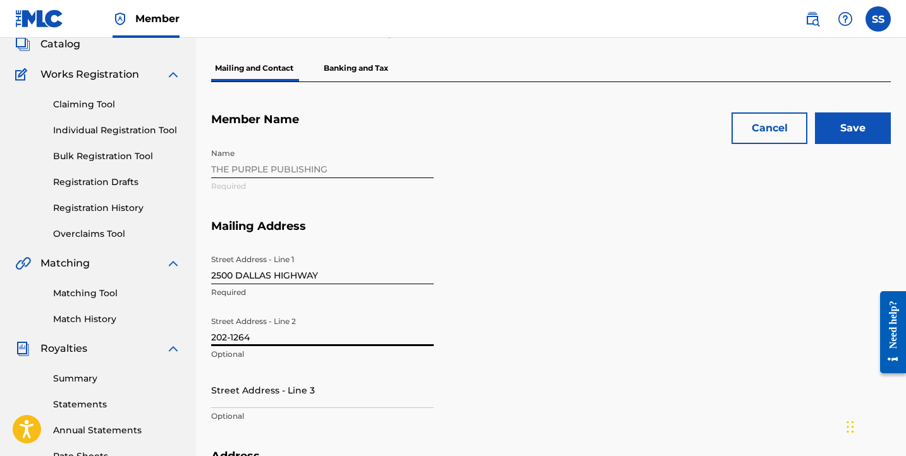
scroll to position [172, 0]
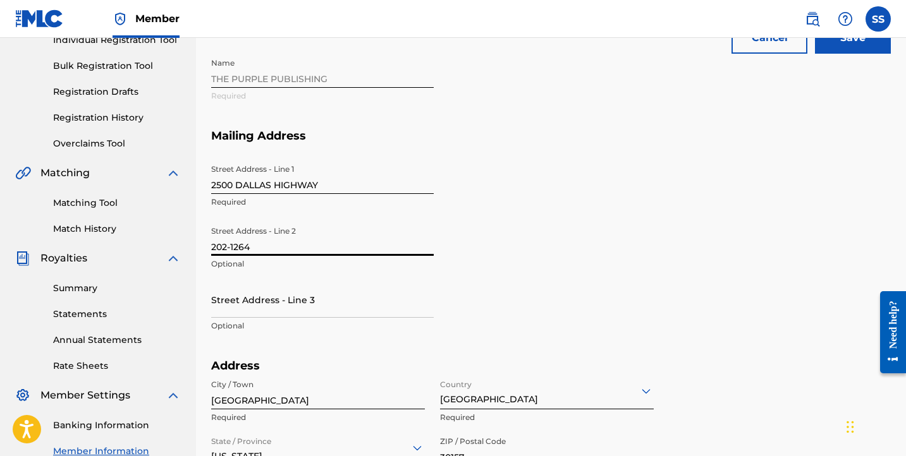
type input "202-1264"
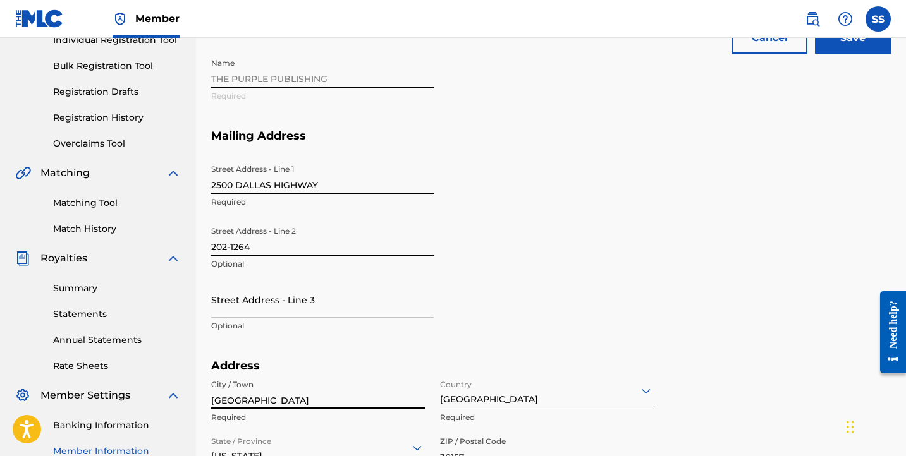
click at [276, 393] on input "[GEOGRAPHIC_DATA]" at bounding box center [318, 391] width 214 height 36
drag, startPoint x: 276, startPoint y: 393, endPoint x: 278, endPoint y: 381, distance: 12.2
click at [276, 393] on input "[GEOGRAPHIC_DATA]" at bounding box center [318, 391] width 214 height 36
click at [265, 396] on input "MARITTTA" at bounding box center [318, 391] width 214 height 36
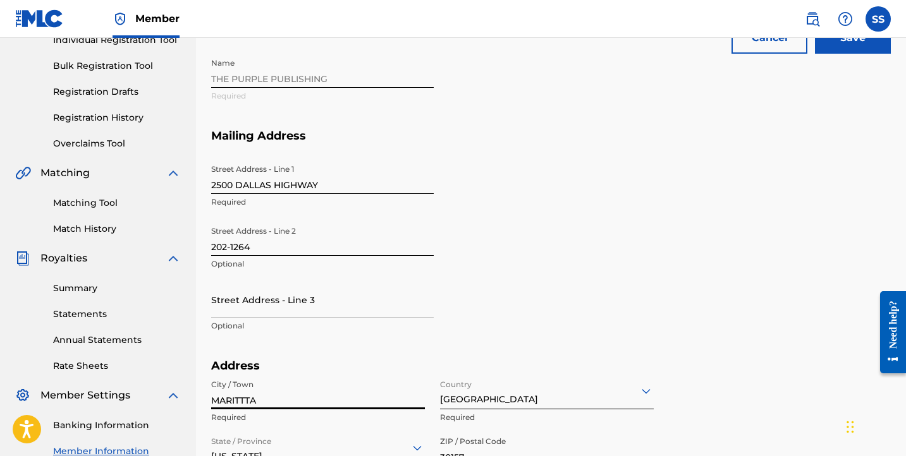
click at [265, 396] on input "MARITTTA" at bounding box center [318, 391] width 214 height 36
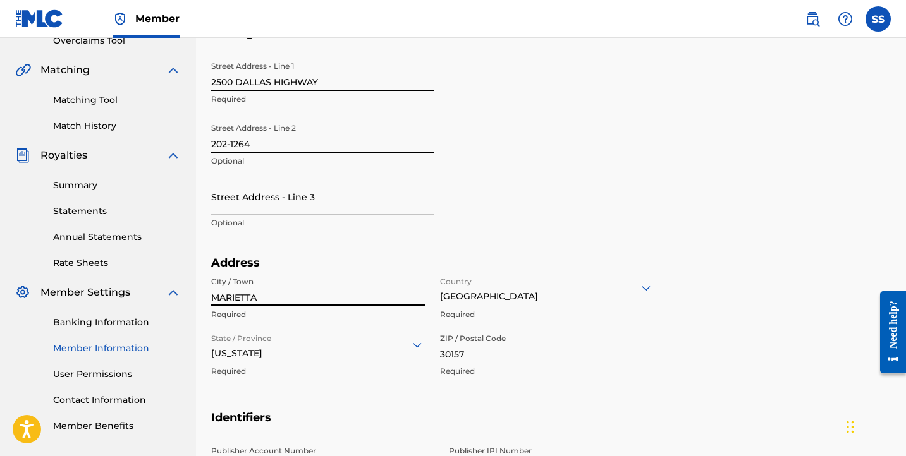
scroll to position [372, 0]
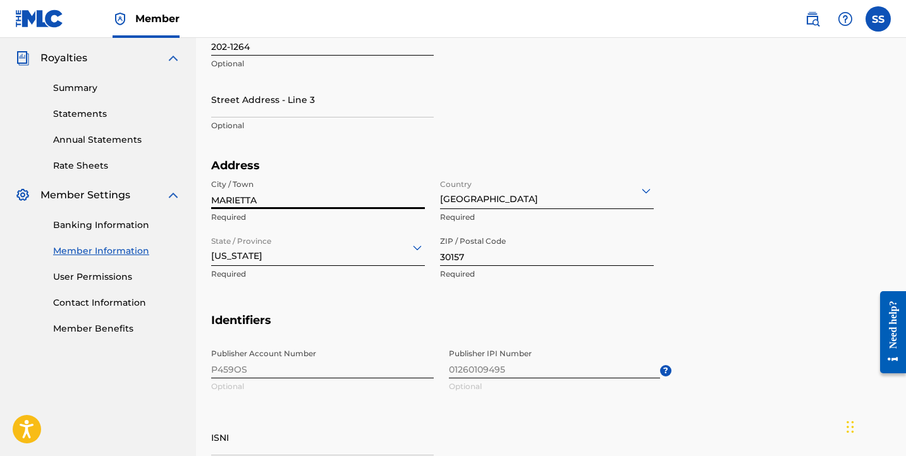
type input "MARIETTA"
drag, startPoint x: 500, startPoint y: 249, endPoint x: 478, endPoint y: 259, distance: 24.3
click at [478, 259] on input "30157" at bounding box center [547, 248] width 214 height 36
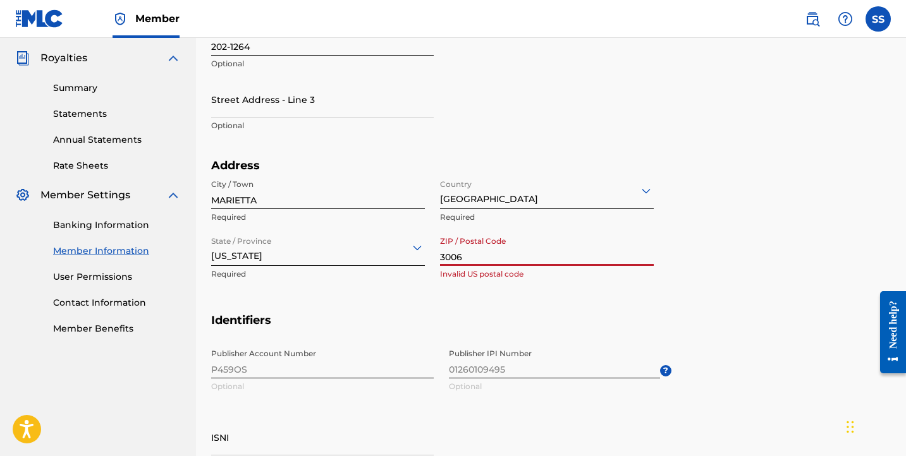
type input "30064"
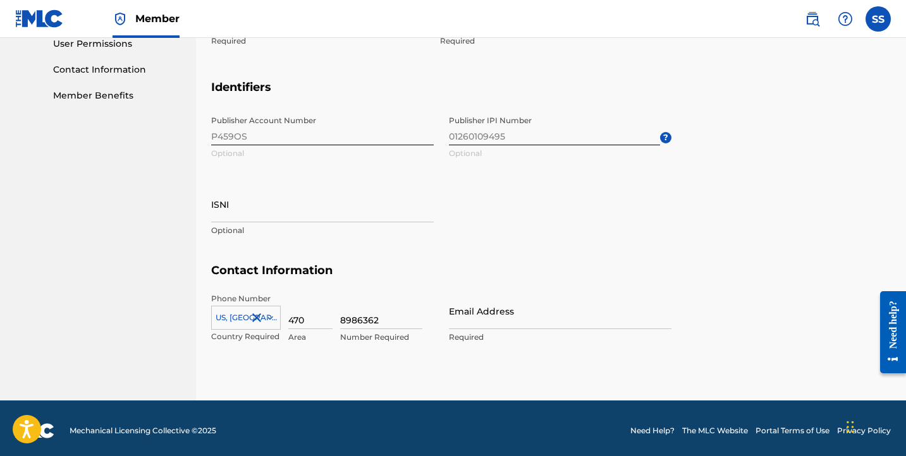
scroll to position [609, 0]
